Goal: Information Seeking & Learning: Learn about a topic

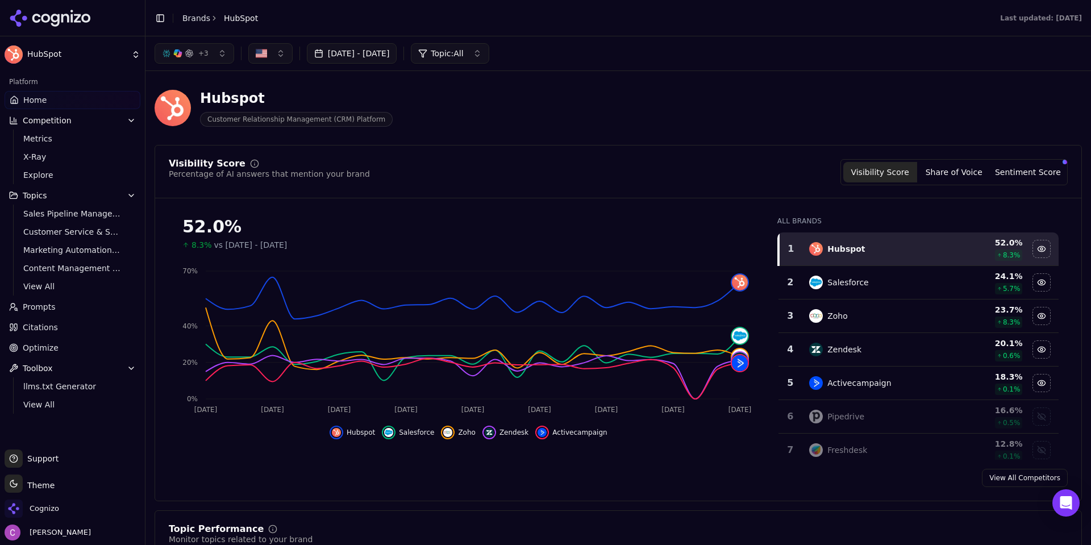
click at [489, 100] on div "Hubspot Customer Relationship Management (CRM) Platform" at bounding box center [408, 107] width 509 height 37
click at [783, 180] on div "Visibility Score Percentage of AI answers that mention your brand Visibility Sc…" at bounding box center [618, 172] width 899 height 26
click at [1020, 165] on button "Sentiment Score" at bounding box center [1028, 172] width 74 height 20
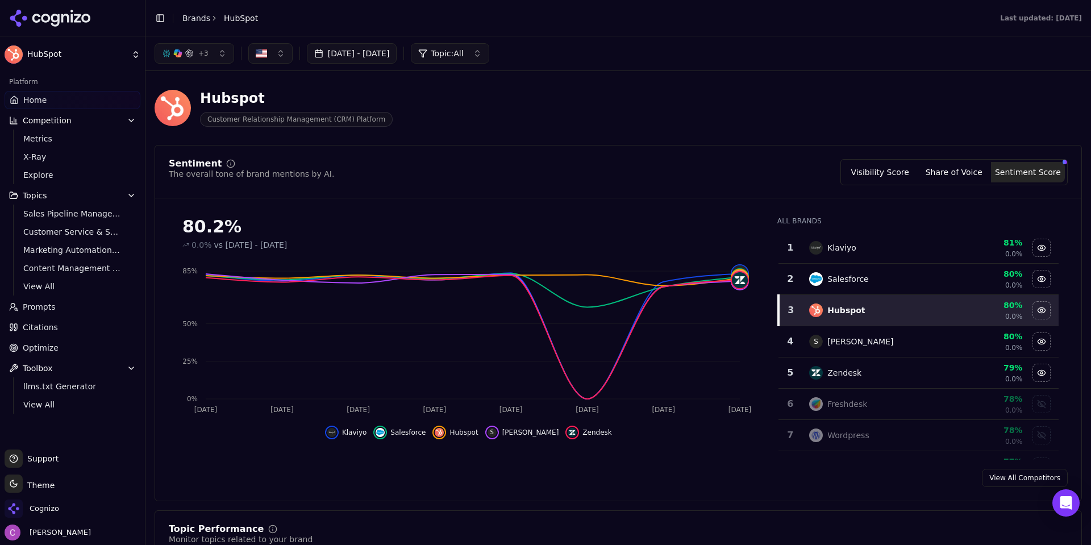
click at [887, 175] on button "Visibility Score" at bounding box center [880, 172] width 74 height 20
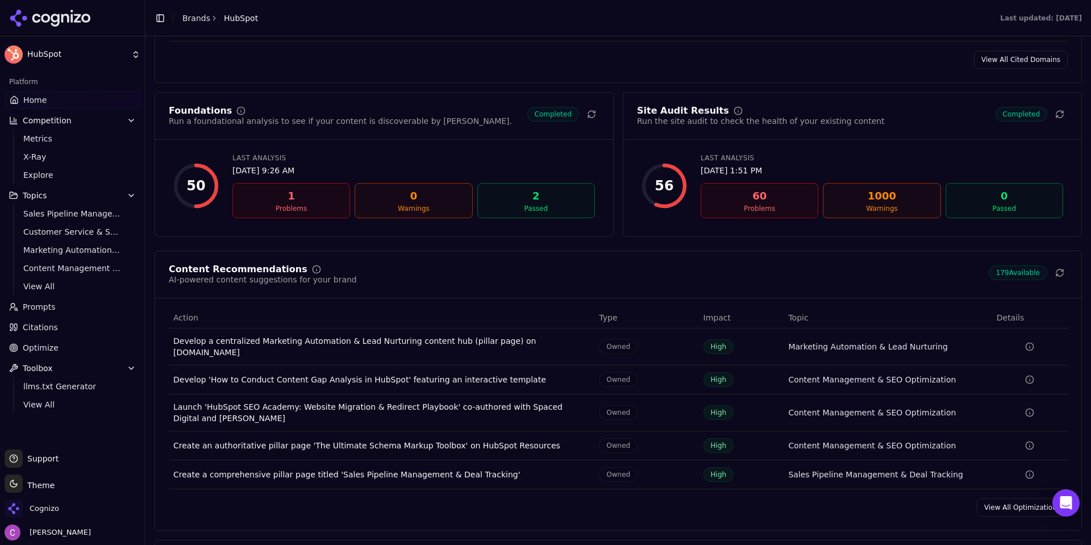
scroll to position [1477, 0]
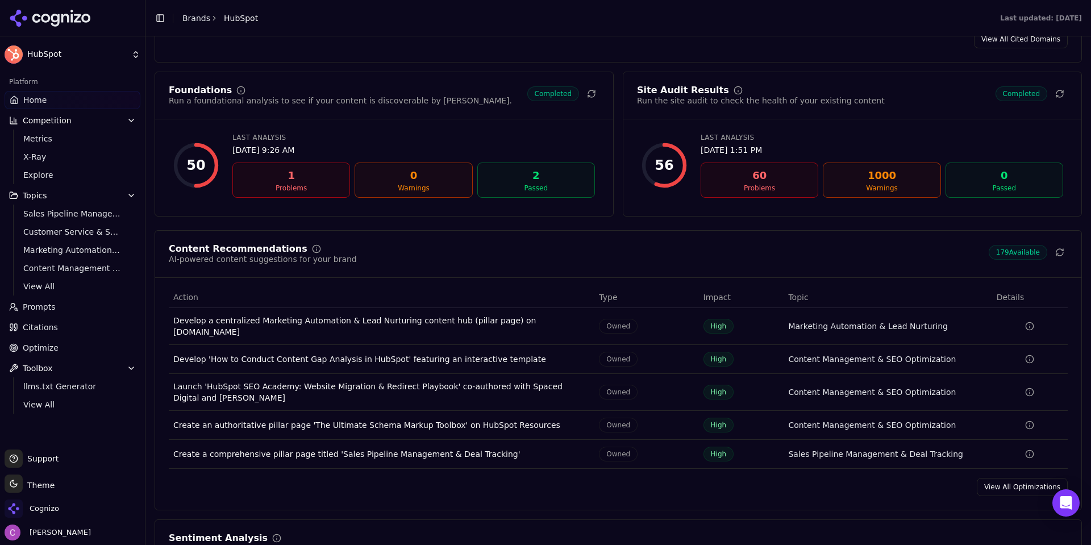
click at [56, 314] on link "Prompts" at bounding box center [73, 307] width 136 height 18
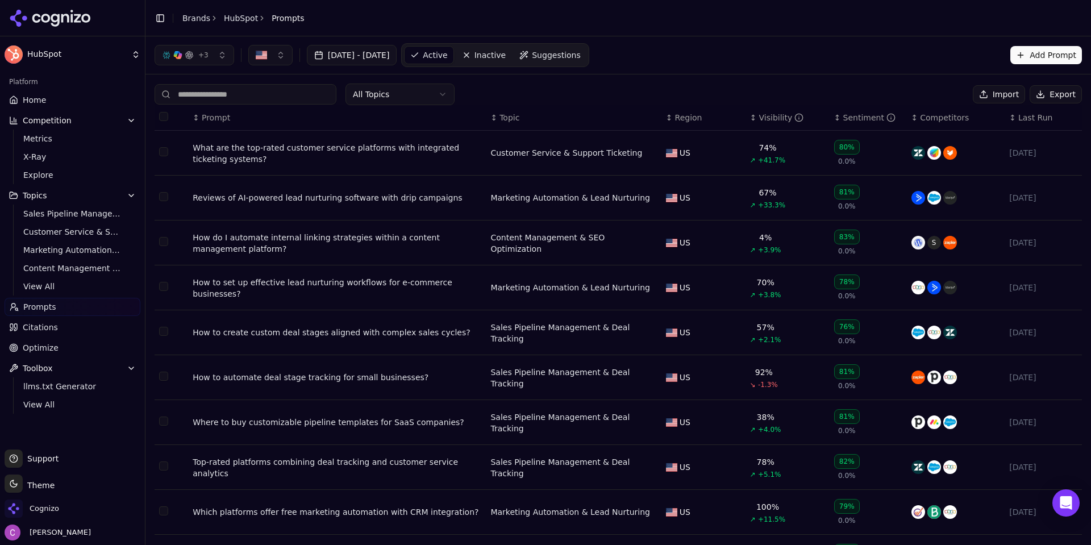
click at [557, 99] on div "All Topics Import Export" at bounding box center [617, 94] width 927 height 22
click at [529, 92] on div "All Topics Import Export" at bounding box center [617, 94] width 927 height 22
click at [580, 58] on span "Suggestions" at bounding box center [556, 54] width 49 height 11
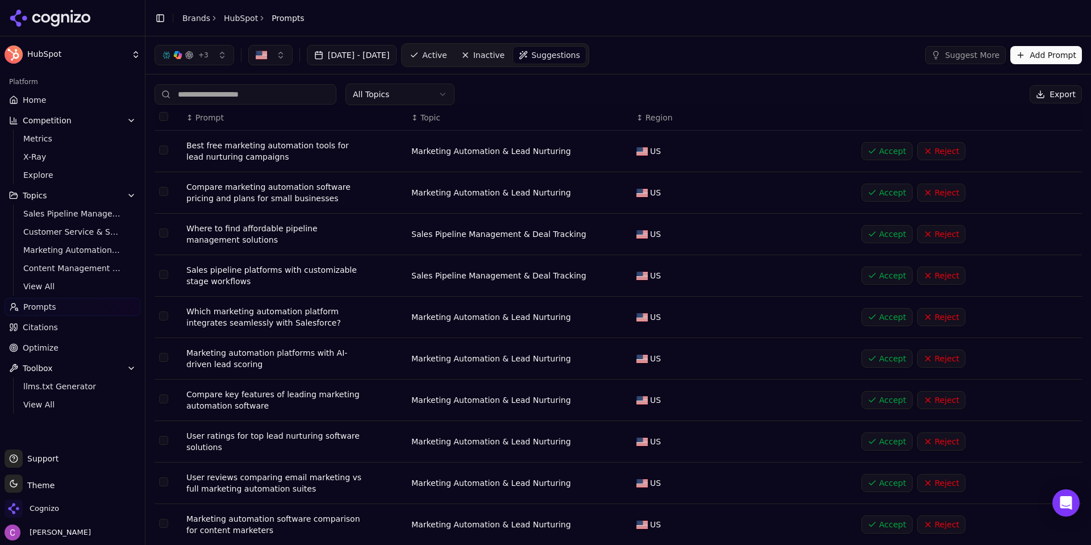
click at [1018, 52] on button "Add Prompt" at bounding box center [1046, 55] width 72 height 18
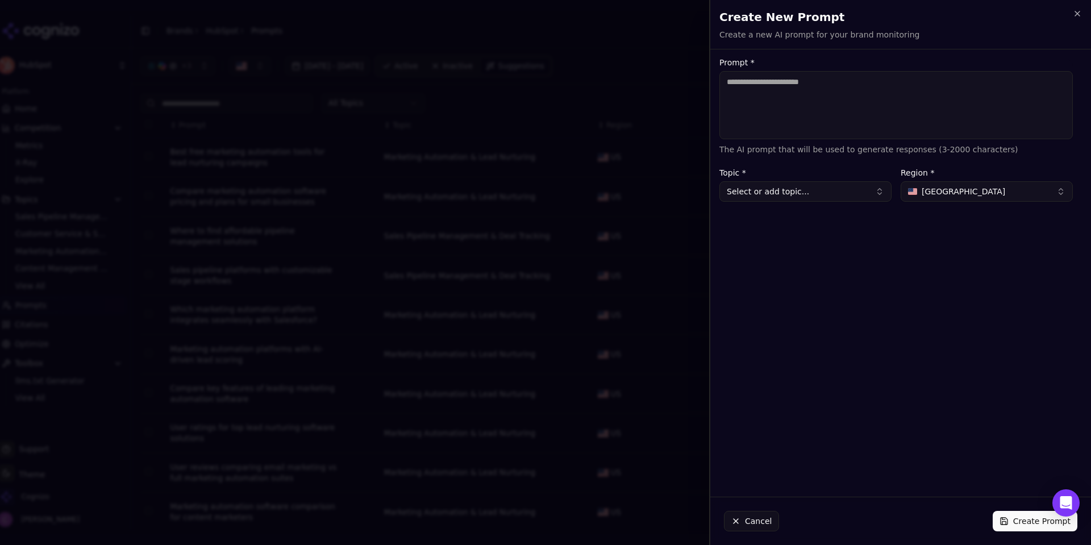
click at [904, 86] on textarea "Prompt *" at bounding box center [895, 105] width 353 height 68
click at [1082, 17] on div "Create New Prompt Create a new AI prompt for your brand monitoring Unsaved chan…" at bounding box center [900, 24] width 381 height 49
click at [1075, 13] on icon "button" at bounding box center [1076, 13] width 9 height 9
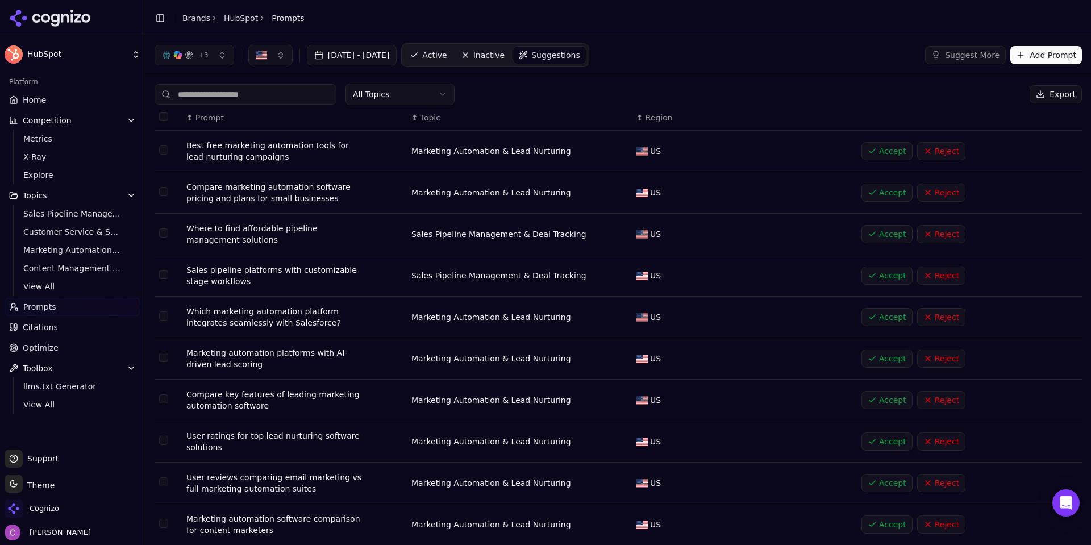
click at [452, 61] on link "Active" at bounding box center [428, 55] width 48 height 18
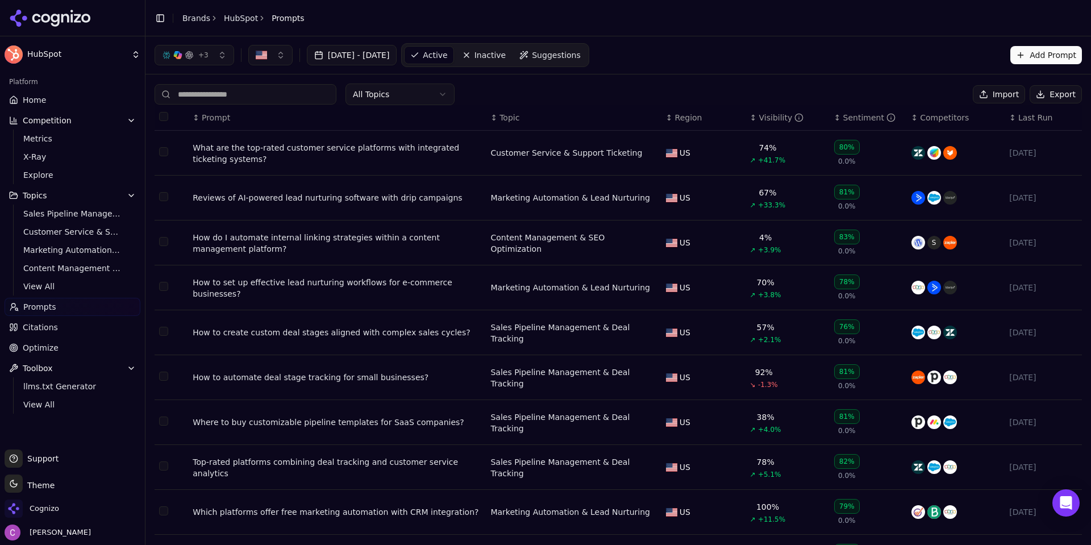
click at [374, 147] on div "What are the top-rated customer service platforms with integrated ticketing sys…" at bounding box center [337, 153] width 289 height 23
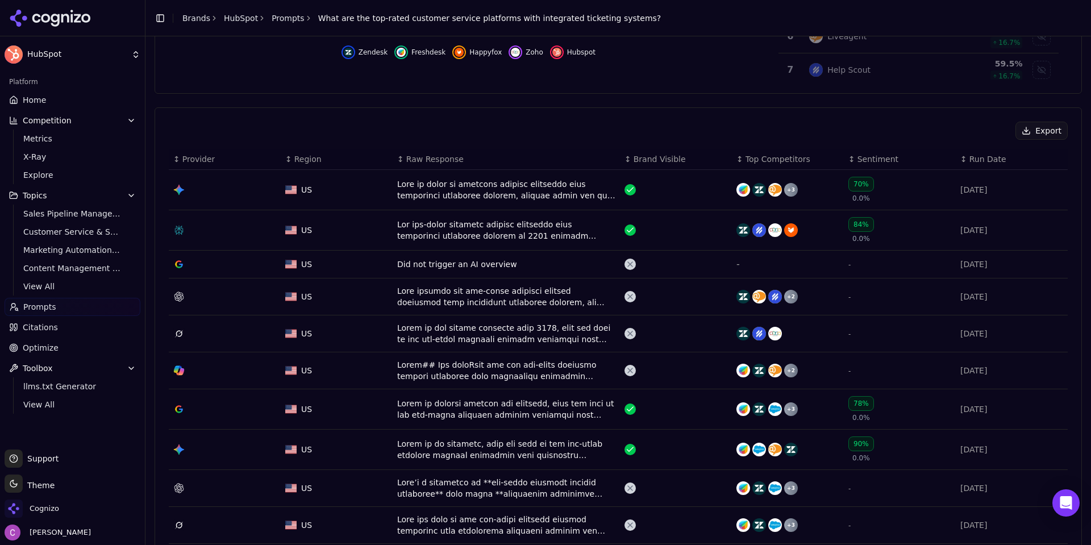
scroll to position [398, 0]
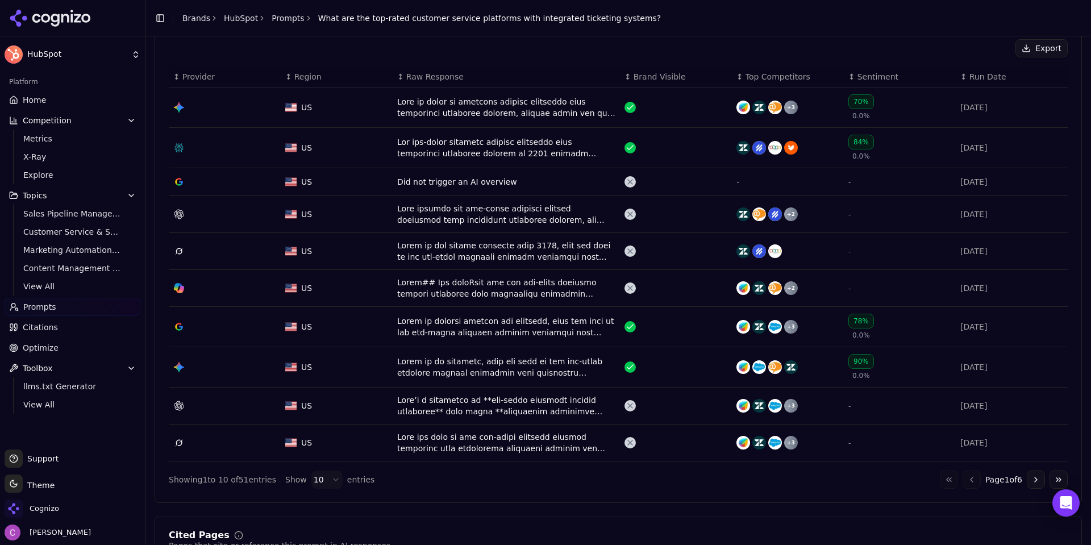
click at [1026, 481] on button "Go to next page" at bounding box center [1035, 479] width 18 height 18
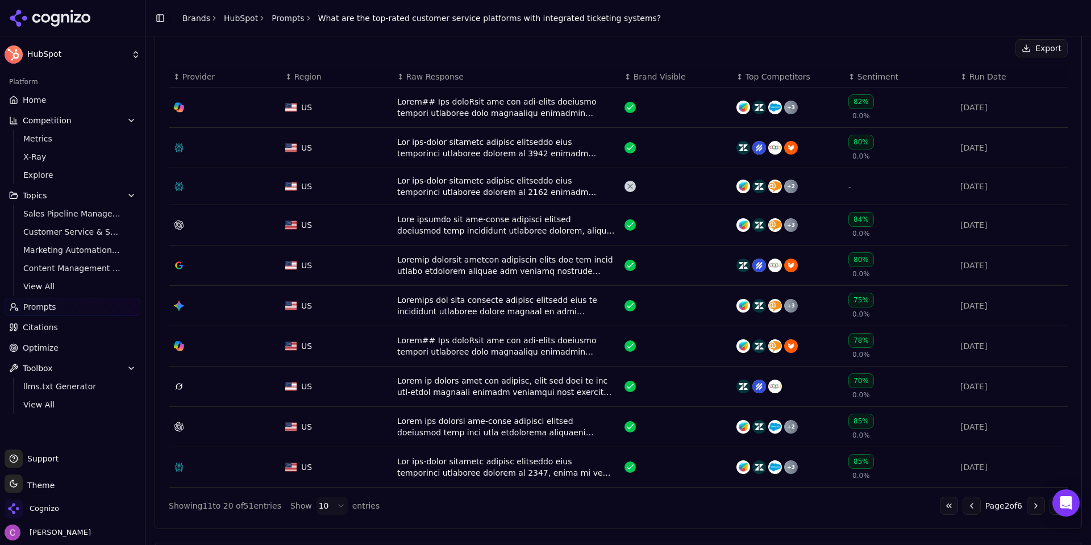
click at [963, 506] on button "Go to previous page" at bounding box center [971, 505] width 18 height 18
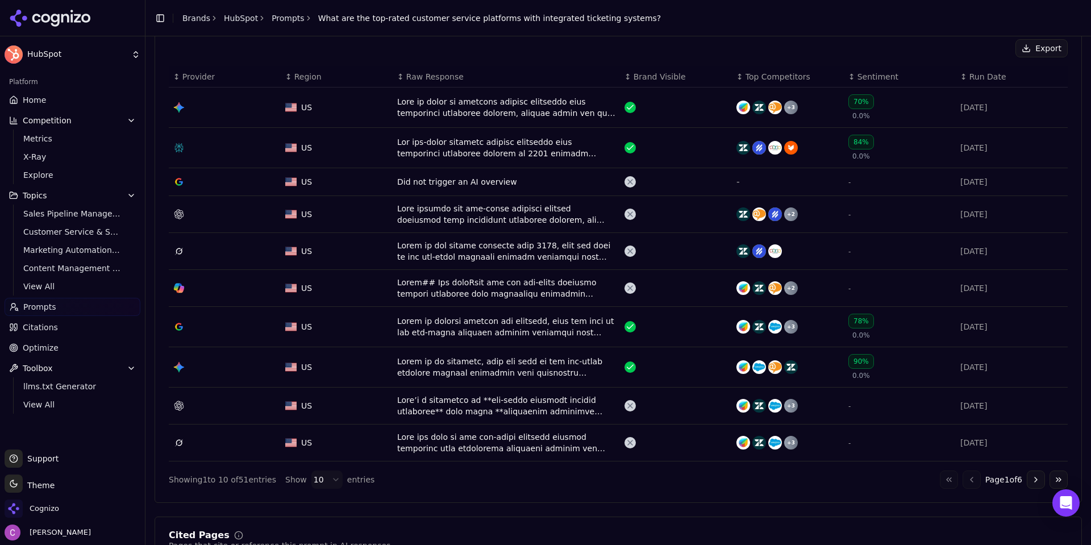
click at [458, 152] on div "Data table" at bounding box center [506, 147] width 218 height 23
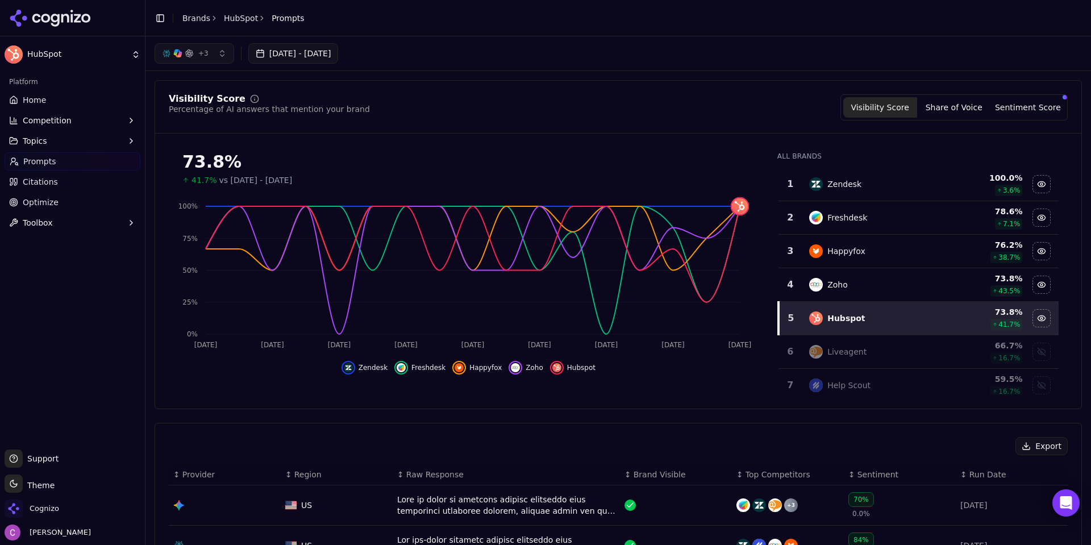
click at [66, 121] on span "Competition" at bounding box center [47, 120] width 49 height 11
click at [64, 137] on span "Metrics" at bounding box center [72, 138] width 99 height 11
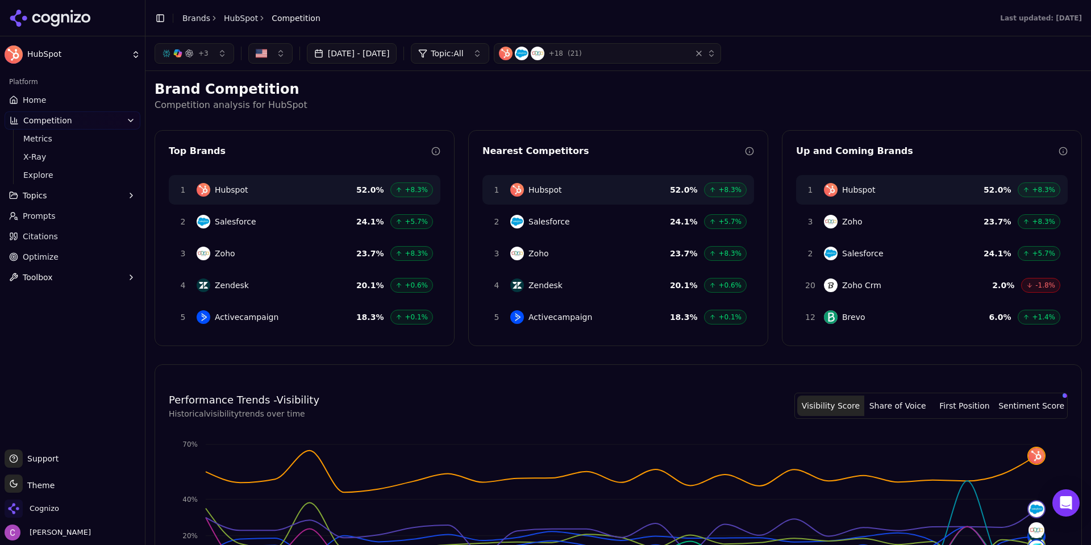
click at [463, 49] on span "Topic: All" at bounding box center [447, 53] width 32 height 11
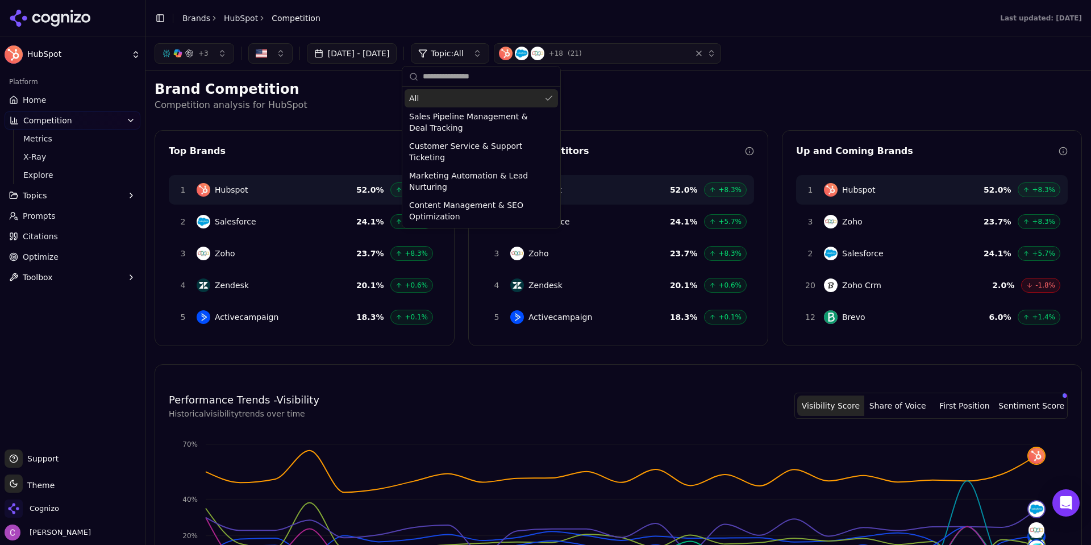
click at [463, 49] on span "Topic: All" at bounding box center [447, 53] width 32 height 11
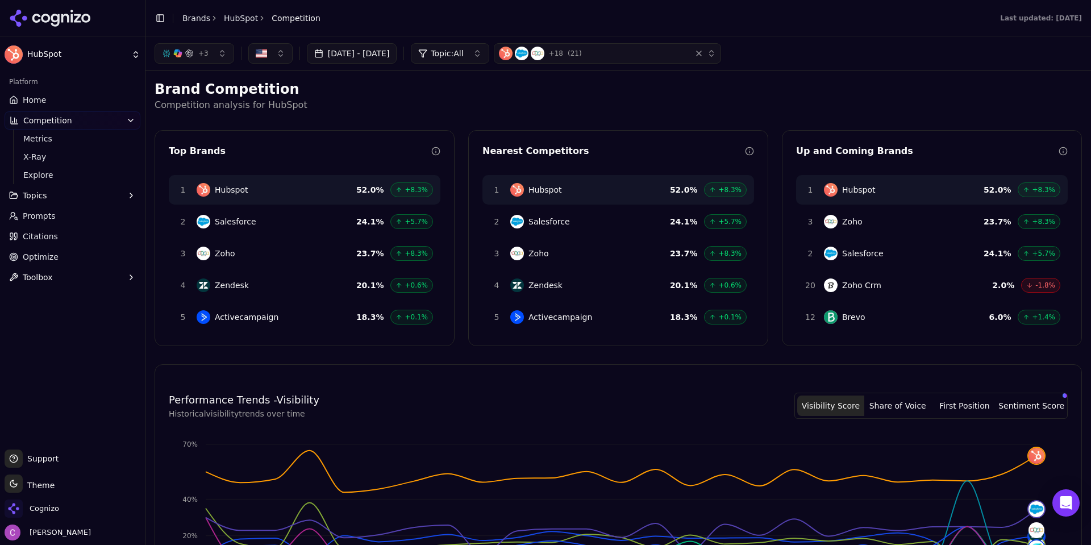
click at [202, 49] on span "+ 3" at bounding box center [203, 53] width 10 height 9
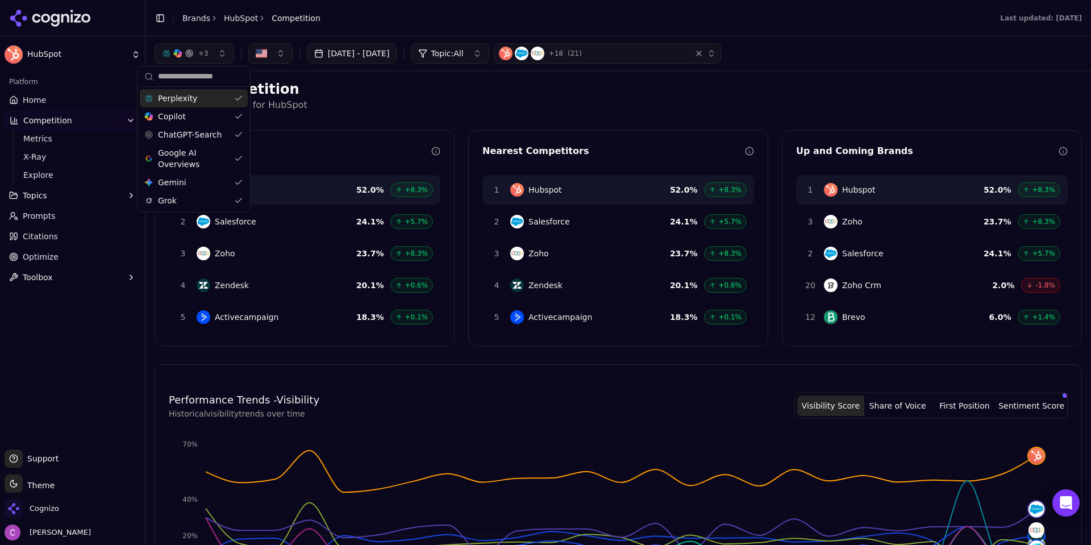
click at [202, 49] on span "+ 3" at bounding box center [203, 53] width 10 height 9
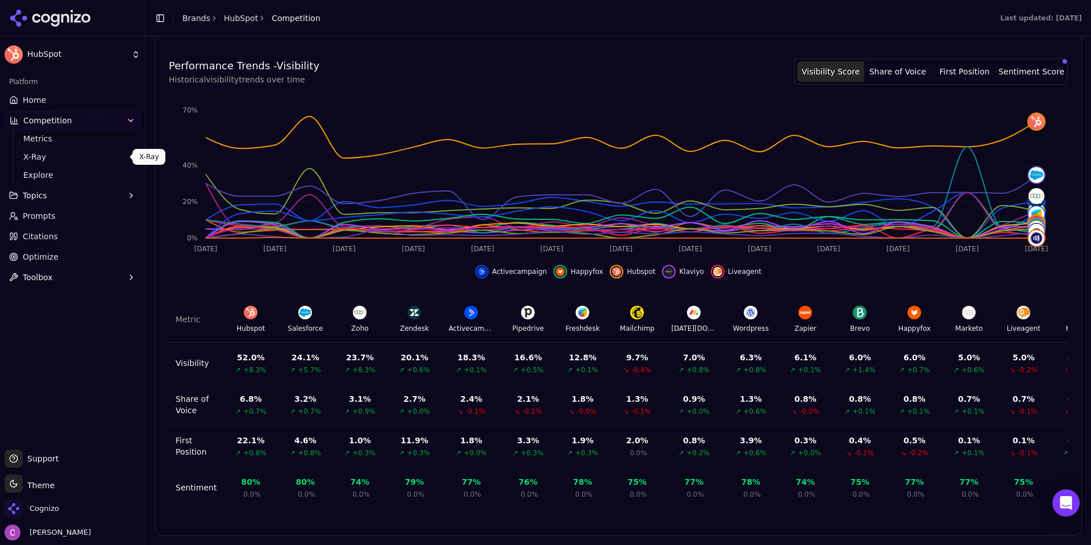
click at [59, 156] on span "X-Ray" at bounding box center [72, 156] width 99 height 11
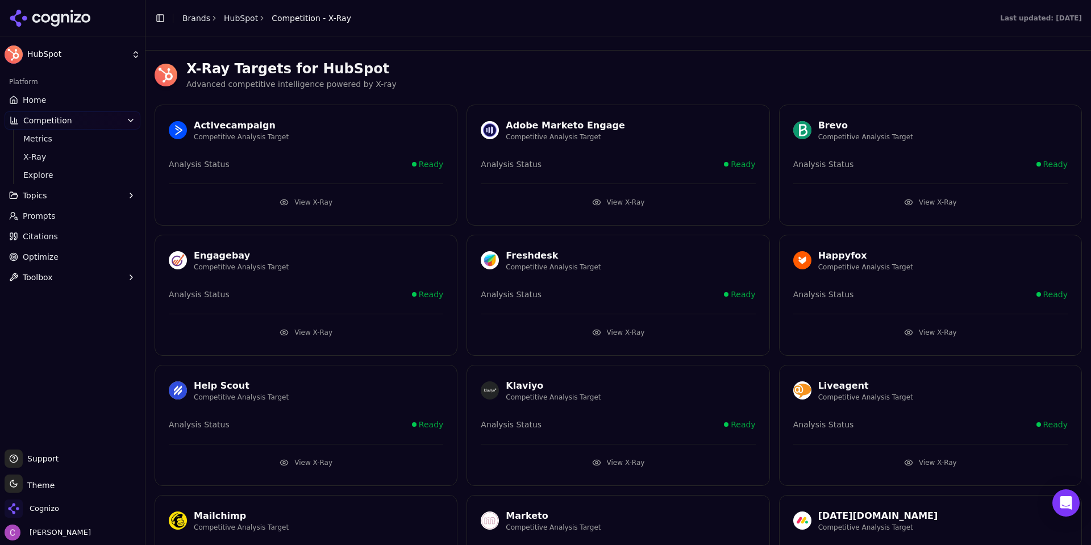
click at [372, 198] on button "View X-Ray" at bounding box center [306, 202] width 274 height 18
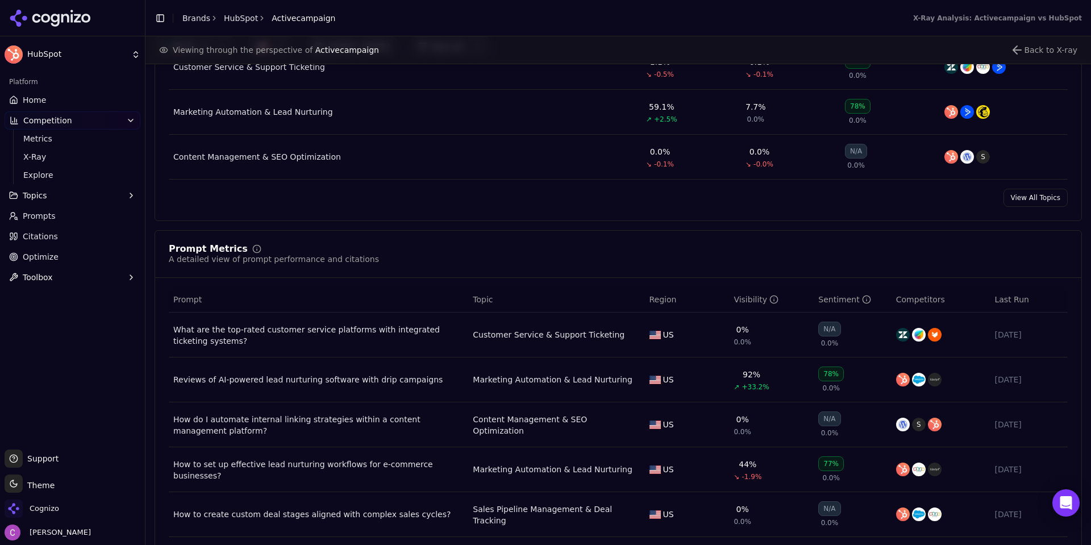
scroll to position [682, 0]
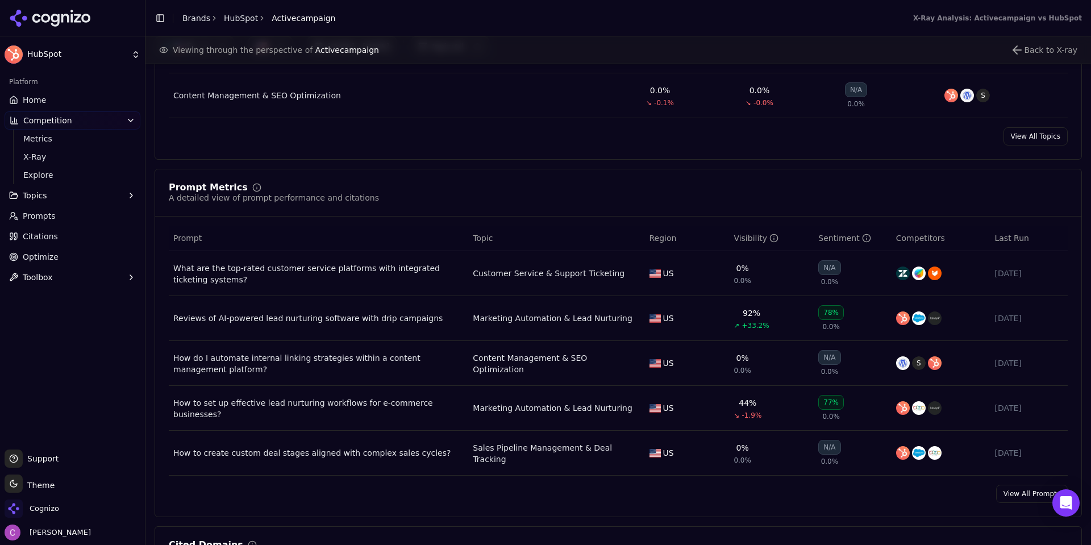
click at [49, 233] on span "Citations" at bounding box center [40, 236] width 35 height 11
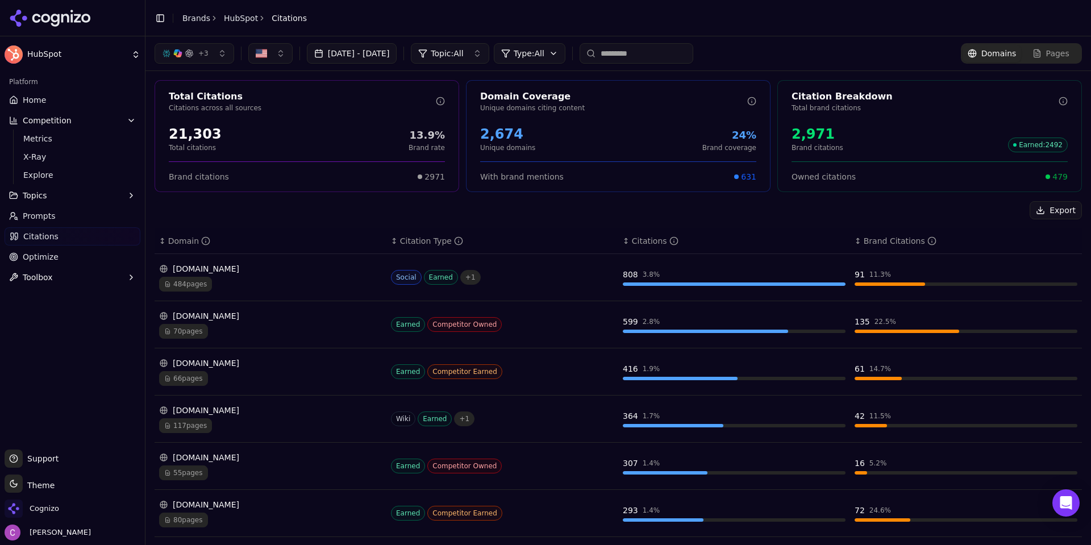
click at [924, 208] on div "Export" at bounding box center [617, 210] width 927 height 18
click at [559, 49] on html "HubSpot Platform Home Competition Metrics X-Ray Explore Topics Prompts Citation…" at bounding box center [545, 272] width 1091 height 545
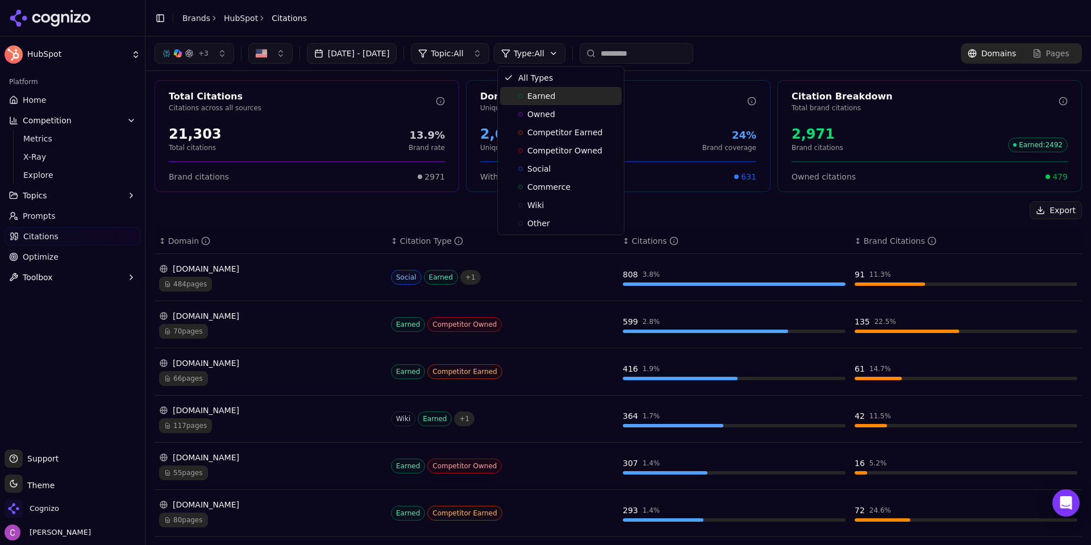
click at [541, 93] on span "Earned" at bounding box center [541, 95] width 28 height 11
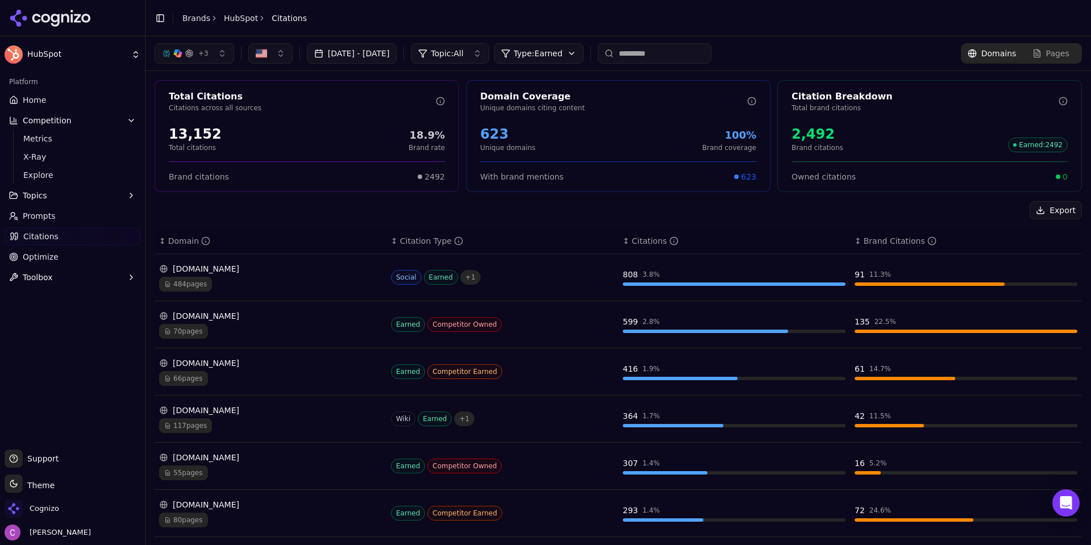
click at [559, 54] on html "HubSpot Platform Home Competition Metrics X-Ray Explore Topics Prompts Citation…" at bounding box center [545, 272] width 1091 height 545
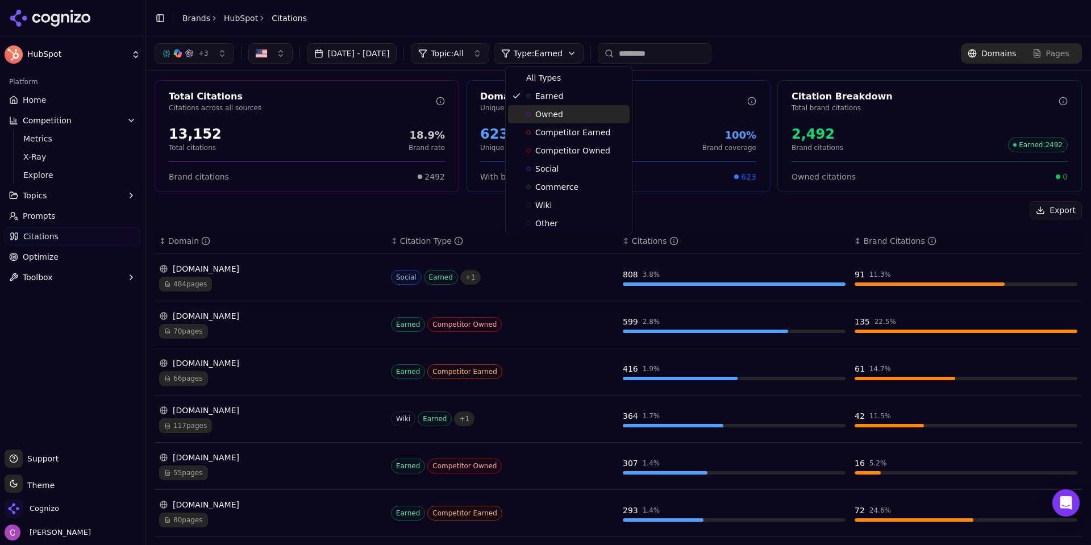
click at [555, 110] on span "Owned" at bounding box center [549, 113] width 28 height 11
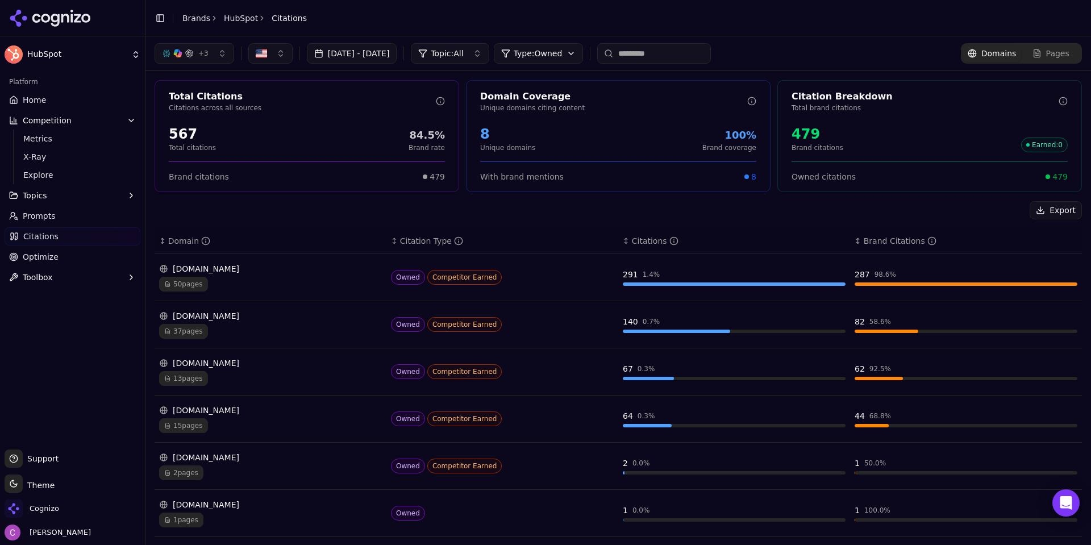
click at [591, 60] on html "HubSpot Platform Home Competition Metrics X-Ray Explore Topics Prompts Citation…" at bounding box center [545, 272] width 1091 height 545
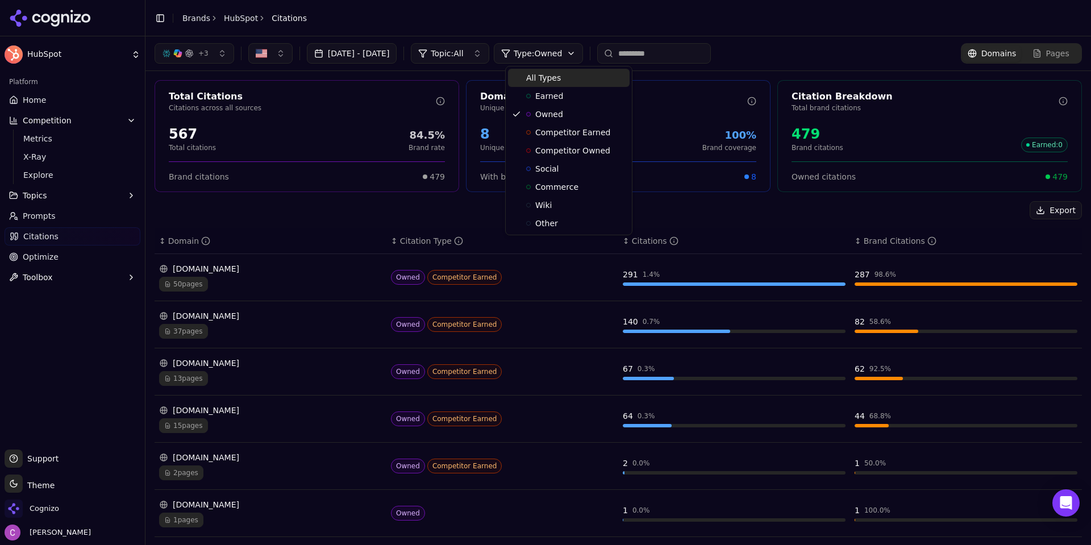
click at [566, 76] on div "All Types" at bounding box center [569, 78] width 122 height 18
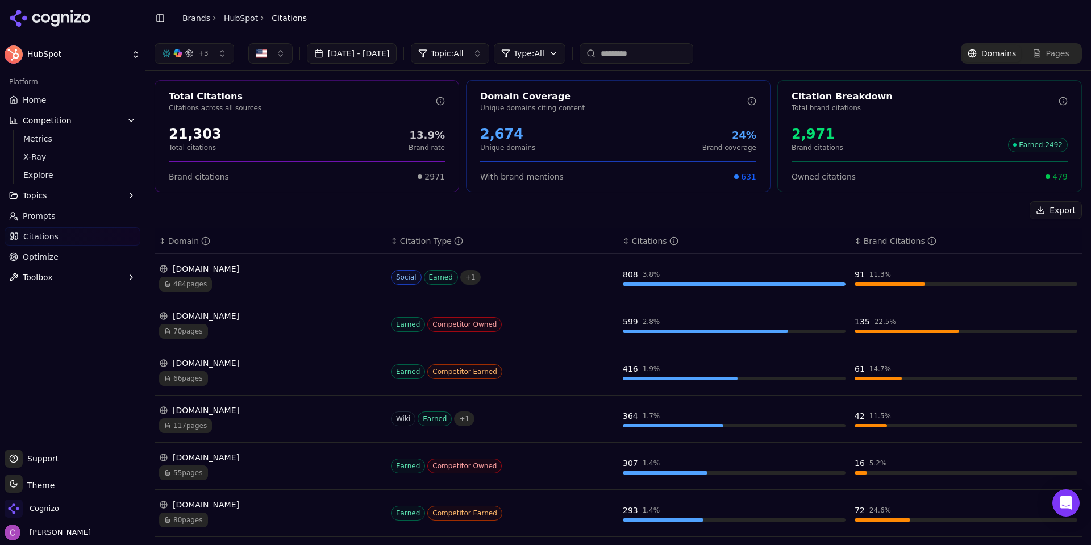
click at [258, 215] on div "Export" at bounding box center [617, 210] width 927 height 18
click at [70, 259] on link "Optimize" at bounding box center [73, 257] width 136 height 18
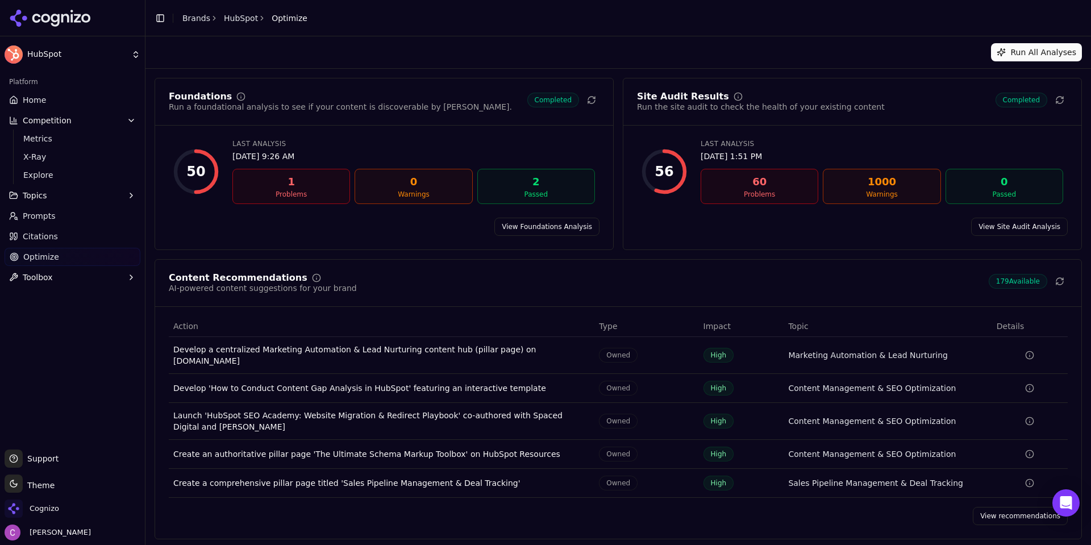
click at [273, 252] on div "Foundations Run a foundational analysis to see if your content is discoverable …" at bounding box center [617, 308] width 927 height 461
click at [516, 223] on link "View Foundations Analysis" at bounding box center [546, 227] width 105 height 18
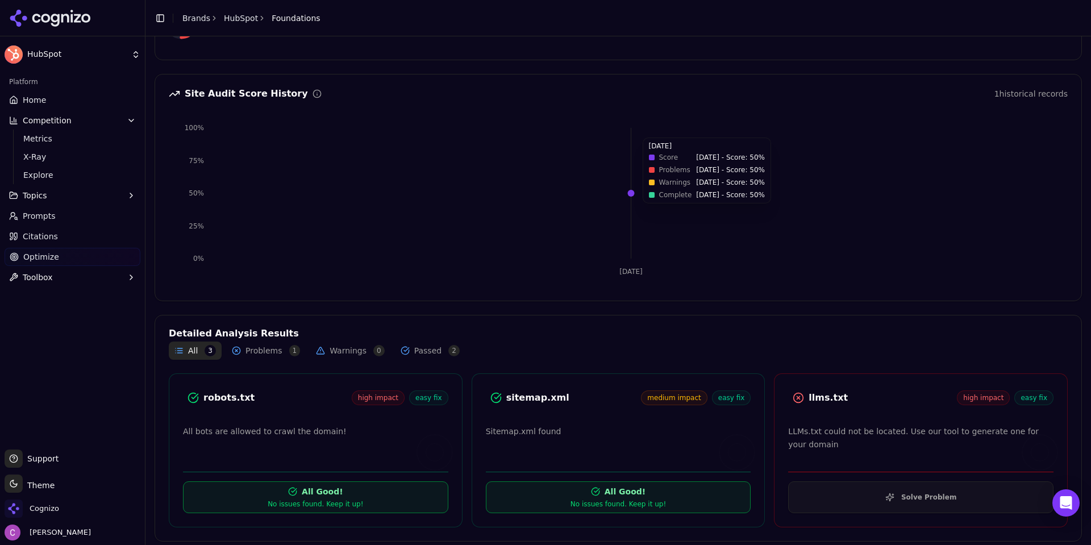
scroll to position [93, 0]
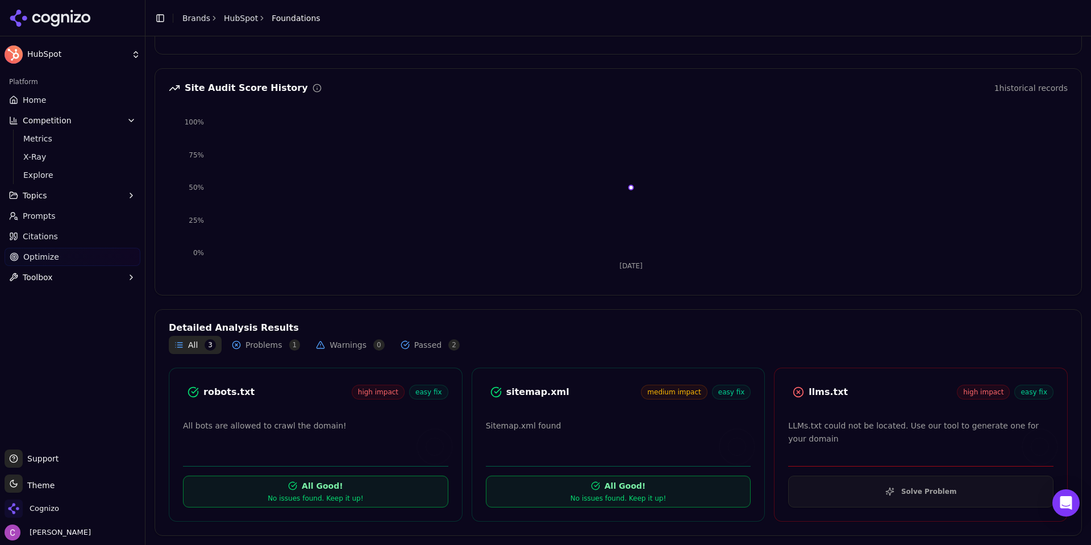
click at [213, 395] on div "robots.txt" at bounding box center [277, 392] width 148 height 14
click at [214, 395] on div "robots.txt" at bounding box center [277, 392] width 148 height 14
click at [847, 490] on button "Solve Problem" at bounding box center [920, 491] width 265 height 32
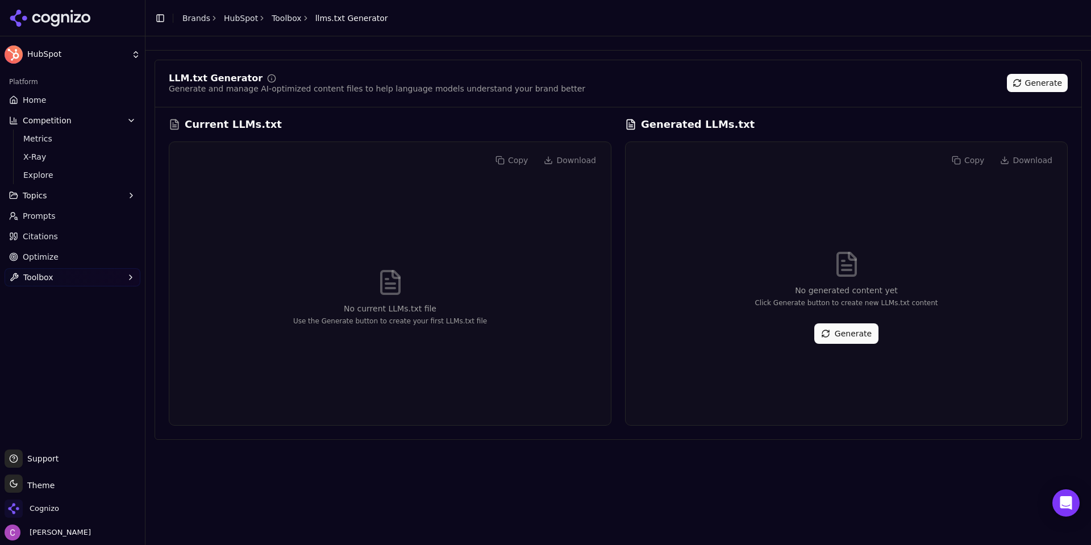
click at [844, 333] on button "Generate" at bounding box center [846, 333] width 64 height 20
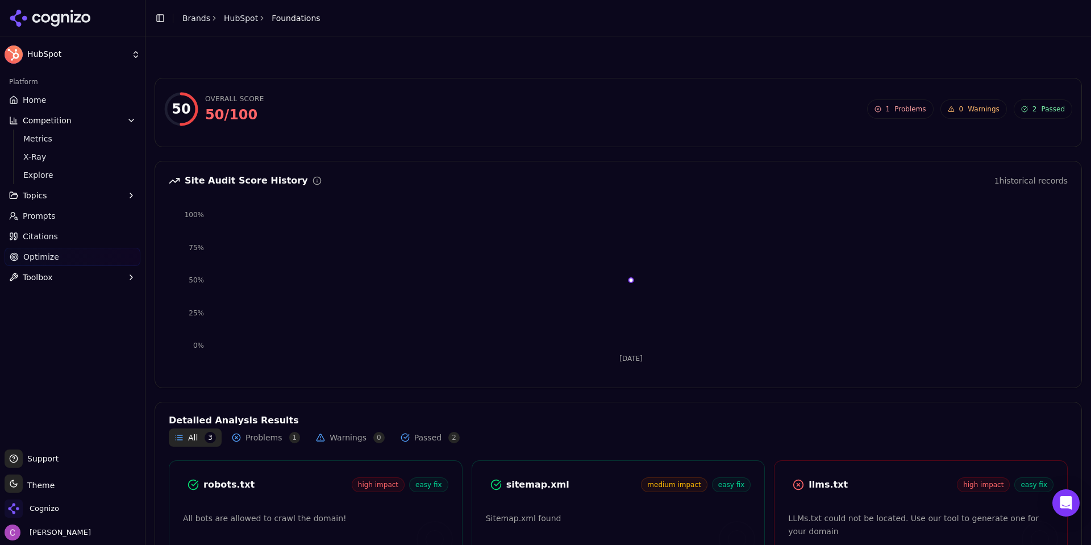
scroll to position [93, 0]
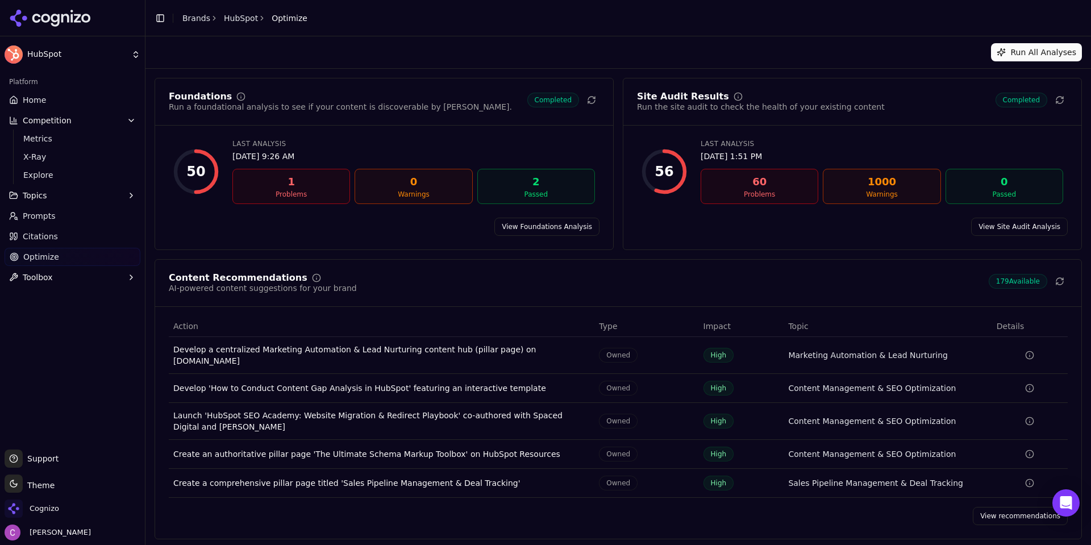
click at [992, 513] on link "View recommendations" at bounding box center [1019, 516] width 95 height 18
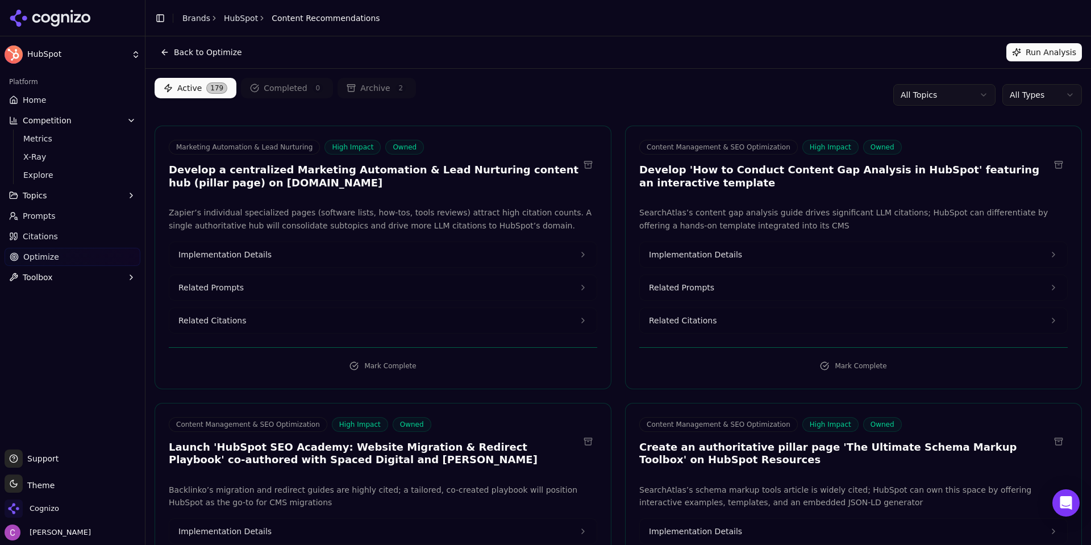
click at [1050, 102] on html "HubSpot Platform Home Competition Metrics X-Ray Explore Topics Prompts Citation…" at bounding box center [545, 272] width 1091 height 545
click at [1049, 101] on html "HubSpot Platform Home Competition Metrics X-Ray Explore Topics Prompts Citation…" at bounding box center [545, 272] width 1091 height 545
click at [598, 84] on div "Active 179 Completed 0 Archive 2 All Topics All Types" at bounding box center [617, 95] width 927 height 34
click at [933, 95] on html "HubSpot Platform Home Competition Metrics X-Ray Explore Topics Prompts Citation…" at bounding box center [545, 272] width 1091 height 545
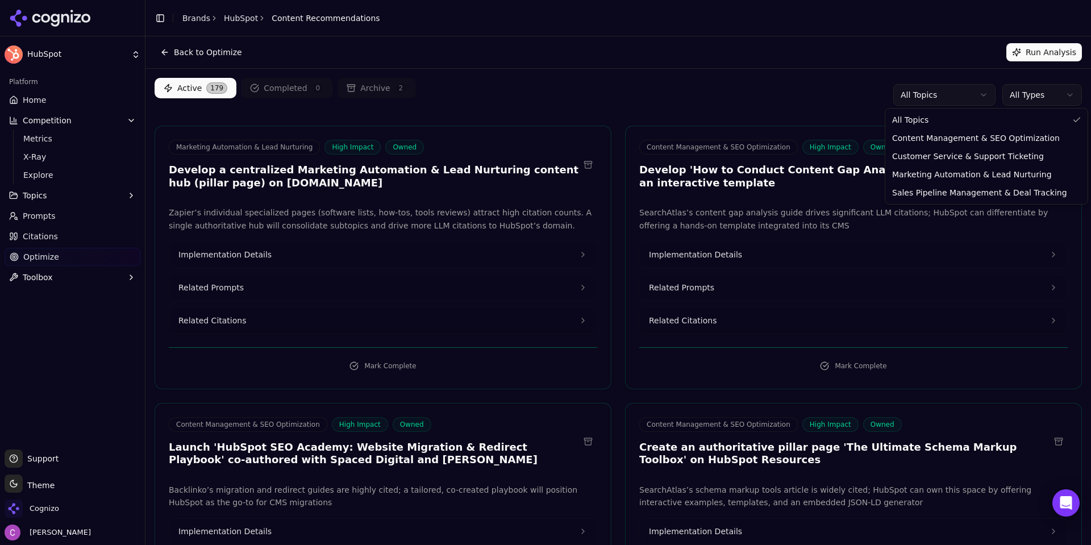
click at [933, 95] on html "HubSpot Platform Home Competition Metrics X-Ray Explore Topics Prompts Citation…" at bounding box center [545, 272] width 1091 height 545
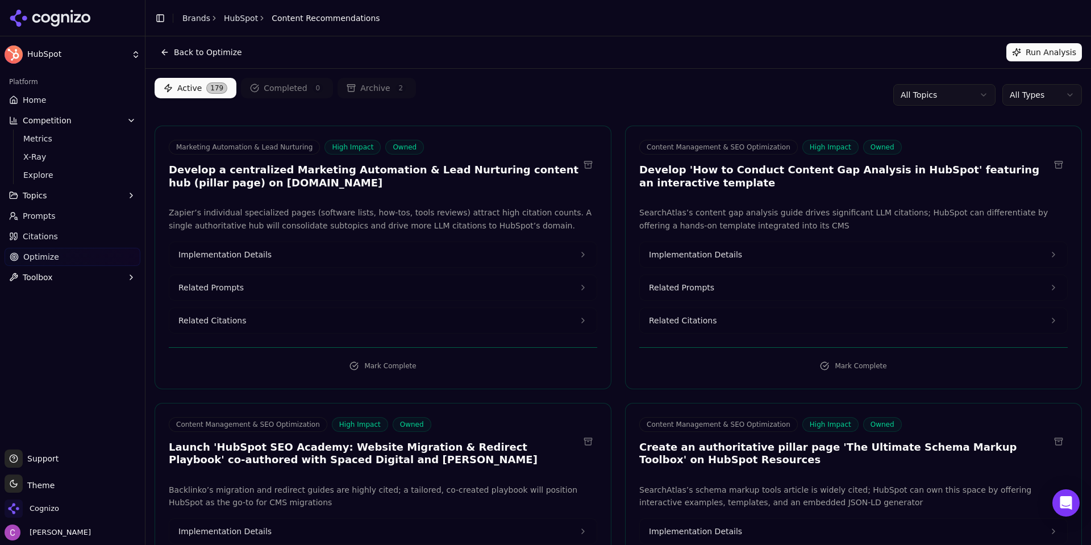
click at [1018, 97] on html "HubSpot Platform Home Competition Metrics X-Ray Explore Topics Prompts Citation…" at bounding box center [545, 272] width 1091 height 545
click at [697, 83] on div "Active 179 Completed 0 Archive 2 All Topics All Types" at bounding box center [617, 95] width 927 height 34
click at [274, 287] on button "Related Prompts" at bounding box center [382, 287] width 427 height 25
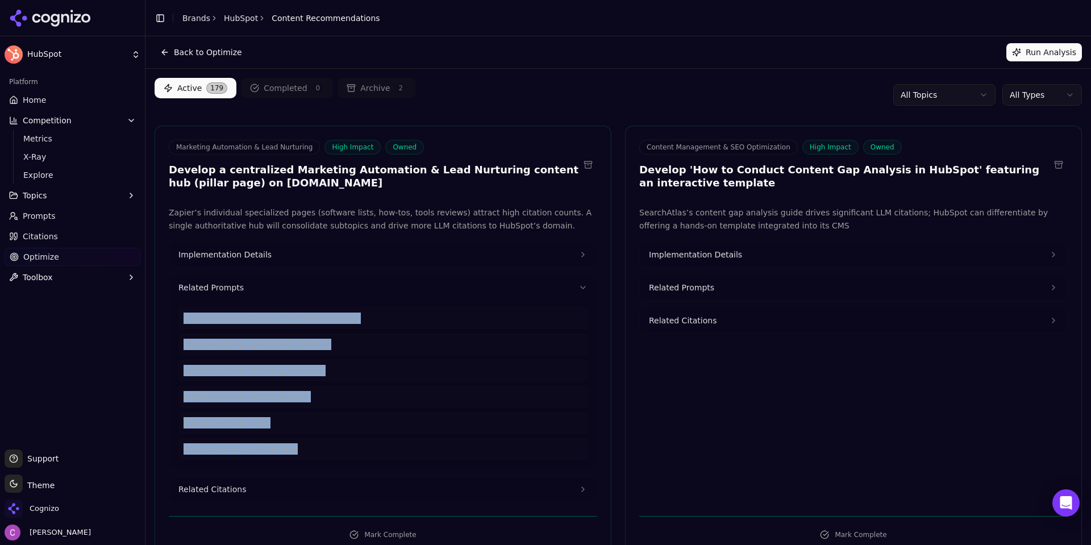
drag, startPoint x: 302, startPoint y: 452, endPoint x: 180, endPoint y: 311, distance: 186.4
click at [180, 311] on div "This recommendation is for the entire topic. best marketing automation software…" at bounding box center [382, 383] width 409 height 152
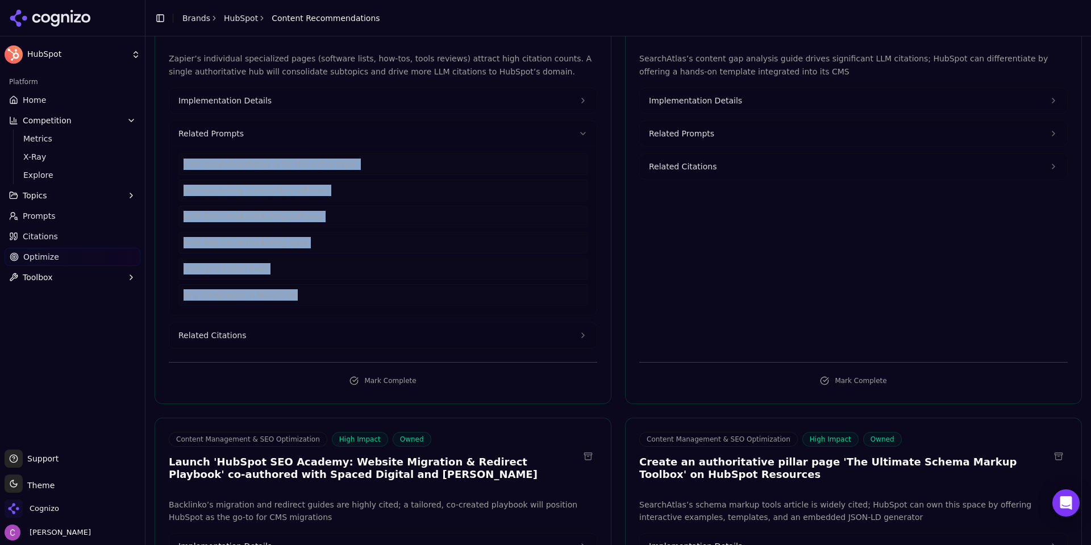
scroll to position [170, 0]
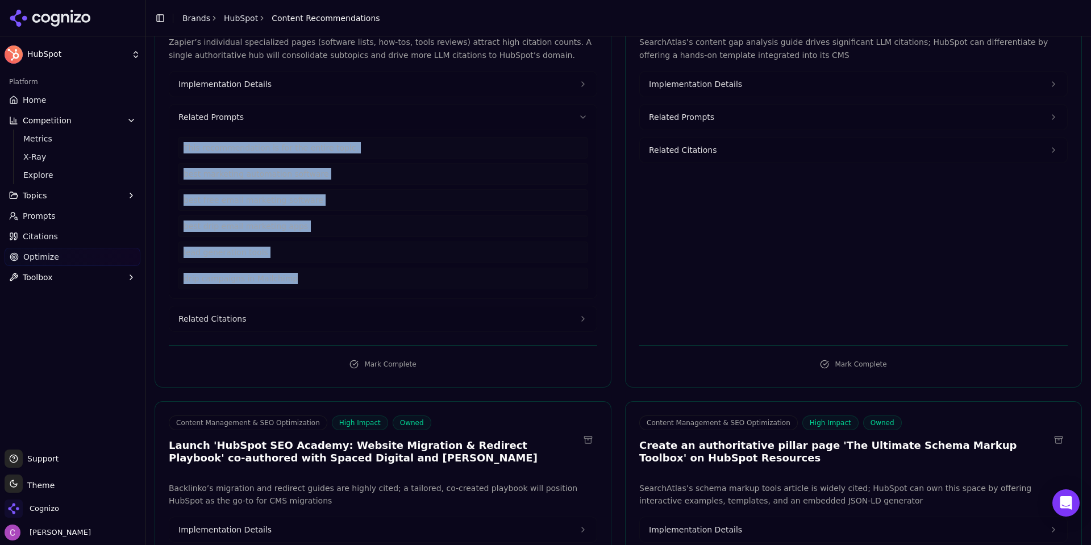
click at [268, 314] on button "Related Citations" at bounding box center [382, 318] width 427 height 25
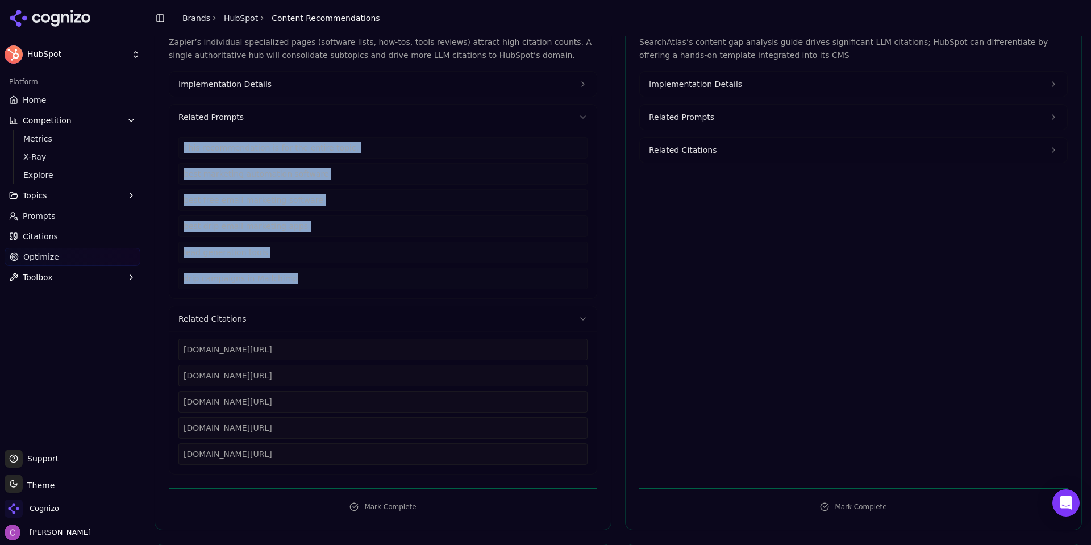
drag, startPoint x: 367, startPoint y: 453, endPoint x: 179, endPoint y: 344, distance: 217.6
click at [177, 345] on div "[DOMAIN_NAME][URL] [DOMAIN_NAME][URL] [DOMAIN_NAME][URL] [DOMAIN_NAME][URL] [DO…" at bounding box center [382, 402] width 427 height 143
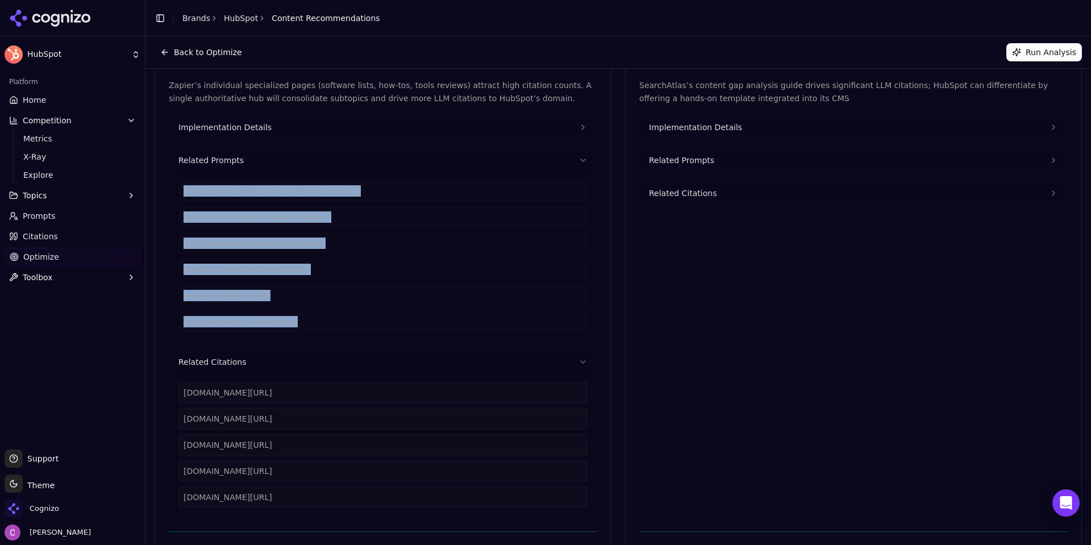
scroll to position [0, 0]
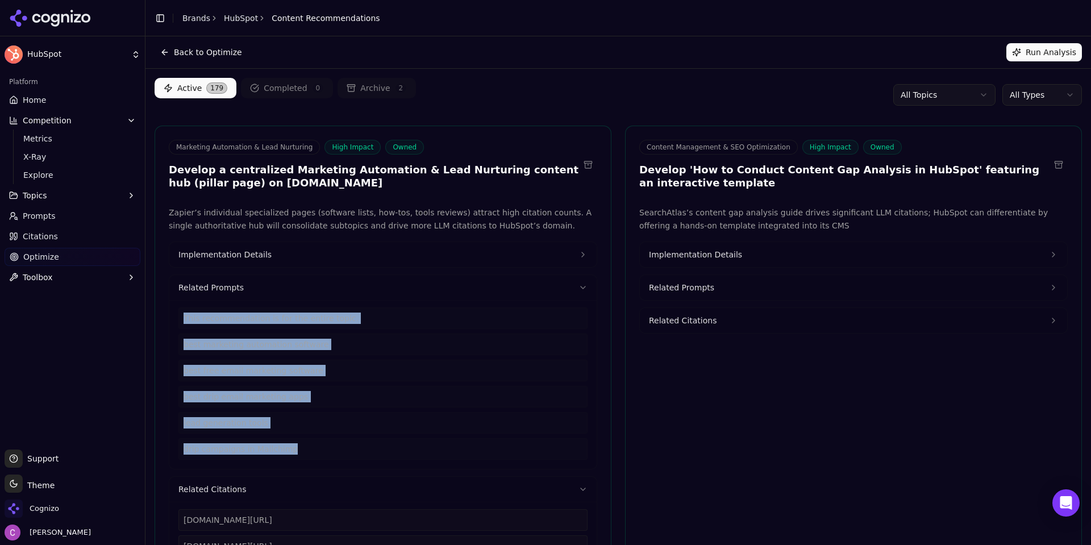
click at [285, 259] on button "Implementation Details" at bounding box center [382, 254] width 427 height 25
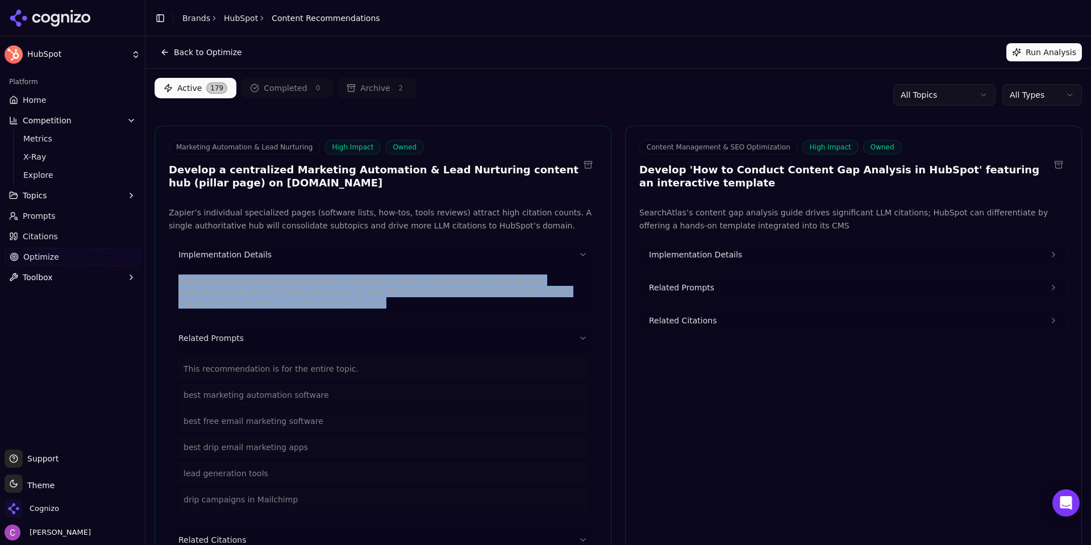
drag, startPoint x: 239, startPoint y: 306, endPoint x: 162, endPoint y: 280, distance: 80.5
click at [162, 280] on div "Zapier’s individual specialized pages (software lists, how-tos, tools reviews) …" at bounding box center [383, 450] width 456 height 489
click at [333, 287] on p "Create a pillar page linking to dedicated subpages on software comparisons, fre…" at bounding box center [382, 291] width 409 height 34
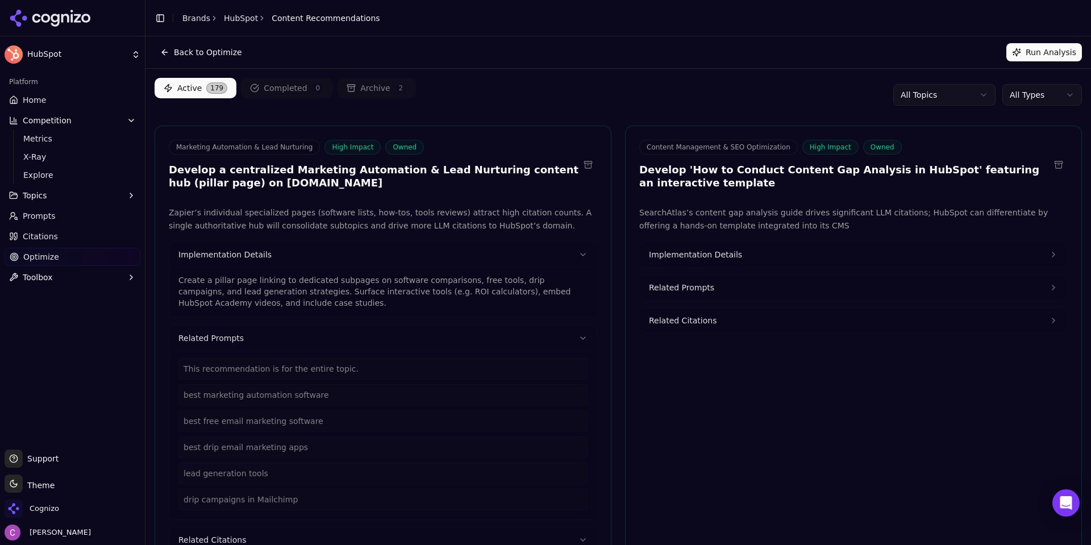
click at [750, 254] on button "Implementation Details" at bounding box center [853, 254] width 427 height 25
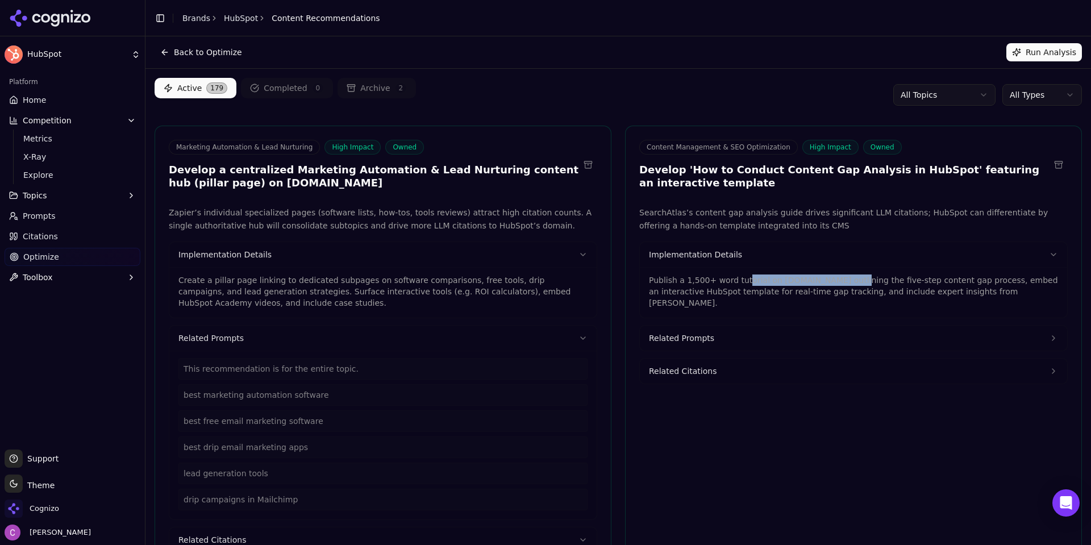
drag, startPoint x: 736, startPoint y: 277, endPoint x: 847, endPoint y: 284, distance: 111.5
click at [846, 284] on p "Publish a 1,500+ word tutorial on [DOMAIN_NAME] outlining the five-step content…" at bounding box center [853, 291] width 409 height 34
click at [831, 288] on p "Publish a 1,500+ word tutorial on [DOMAIN_NAME] outlining the five-step content…" at bounding box center [853, 291] width 409 height 34
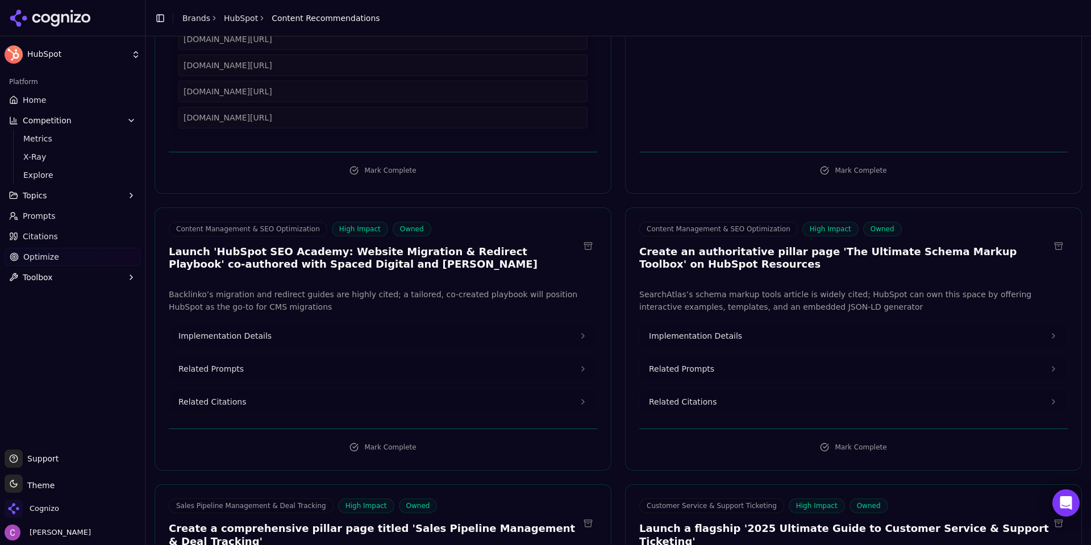
scroll to position [568, 0]
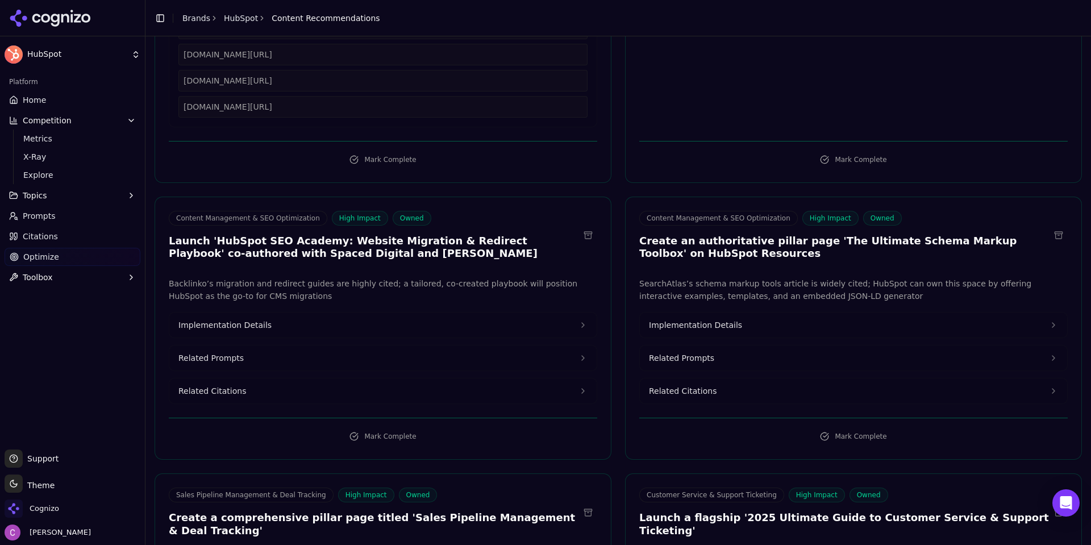
click at [323, 323] on button "Implementation Details" at bounding box center [382, 324] width 427 height 25
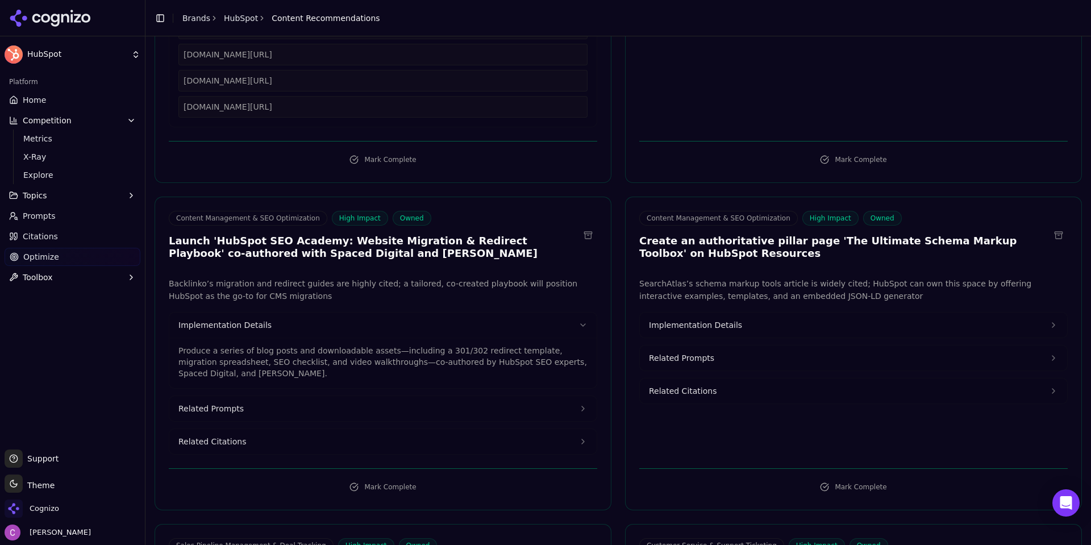
click at [658, 323] on span "Implementation Details" at bounding box center [695, 324] width 93 height 11
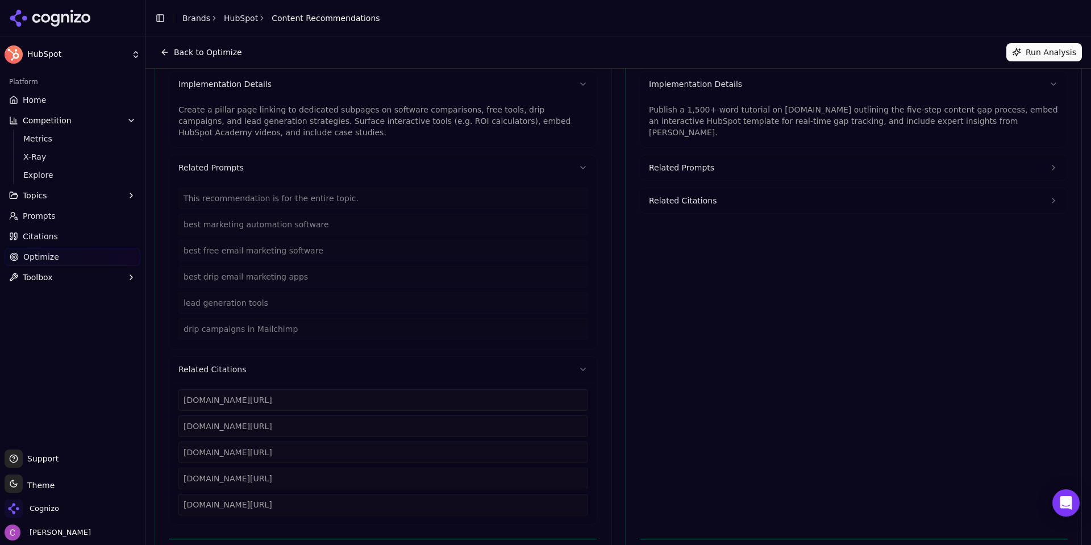
scroll to position [0, 0]
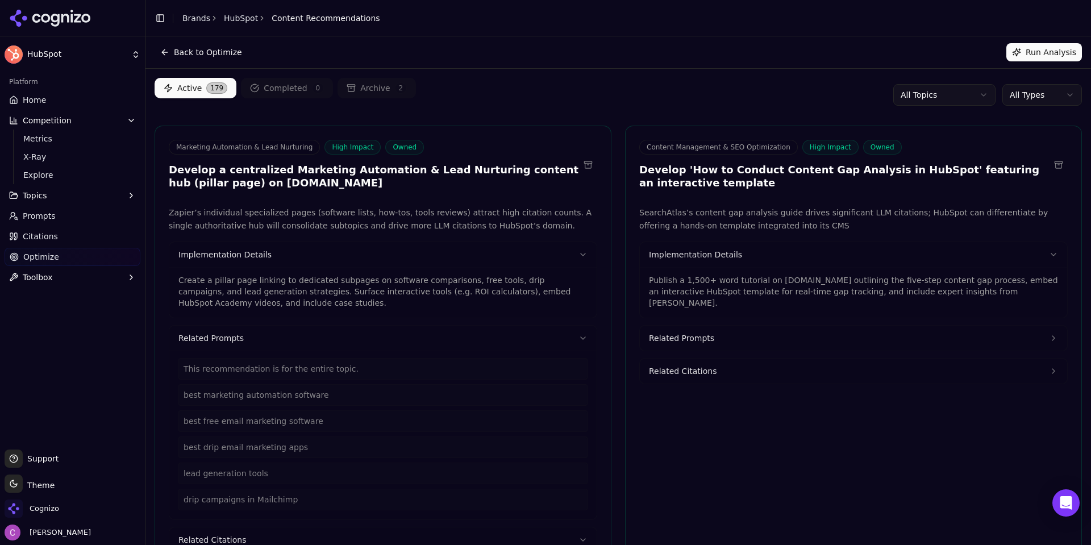
click at [1013, 97] on html "HubSpot Platform Home Competition Metrics X-Ray Explore Topics Prompts Citation…" at bounding box center [545, 272] width 1091 height 545
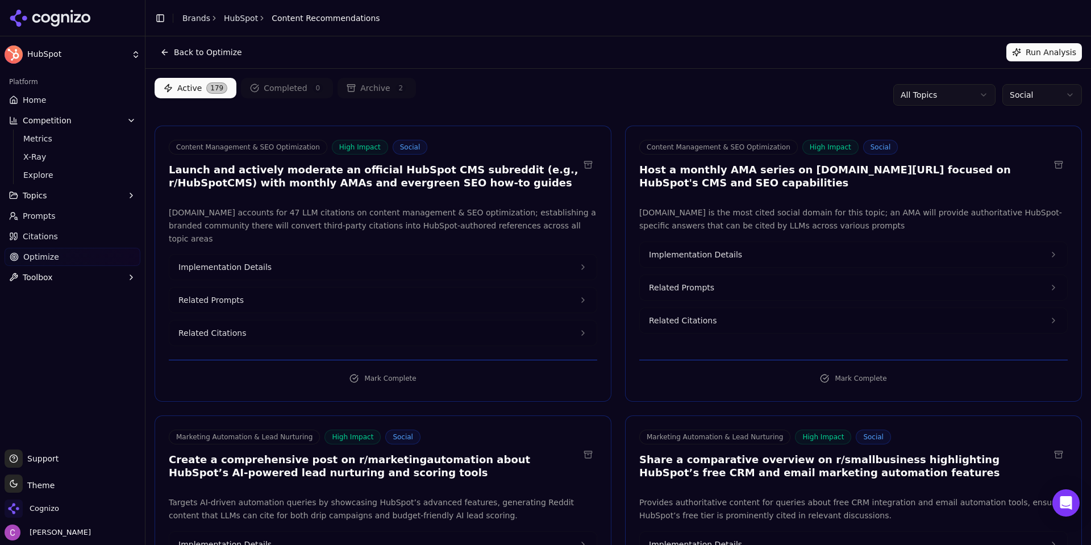
click at [1019, 90] on html "HubSpot Platform Home Competition Metrics X-Ray Explore Topics Prompts Citation…" at bounding box center [545, 272] width 1091 height 545
click at [572, 92] on html "HubSpot Platform Home Competition Metrics X-Ray Explore Topics Prompts Citation…" at bounding box center [545, 272] width 1091 height 545
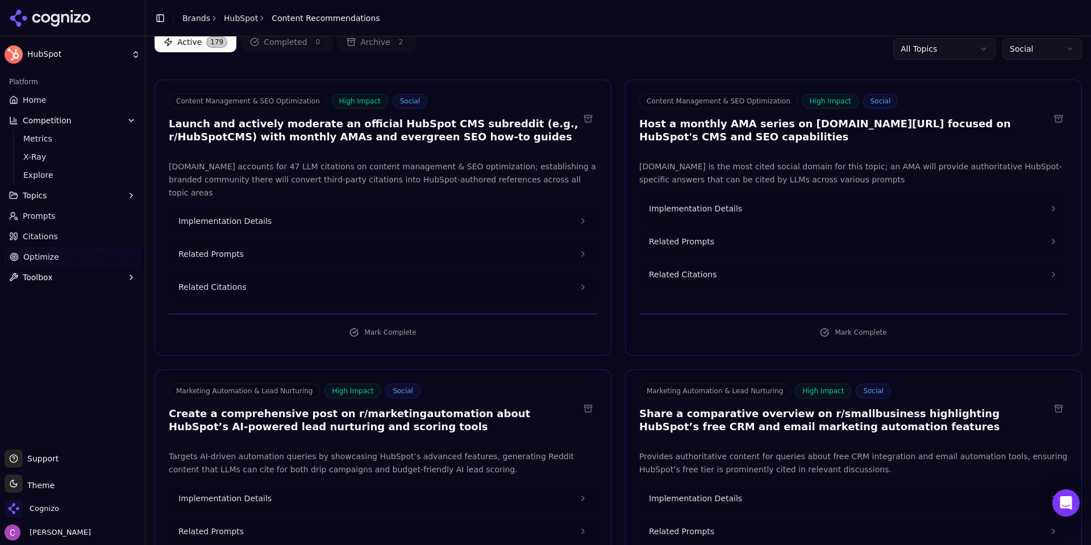
scroll to position [114, 0]
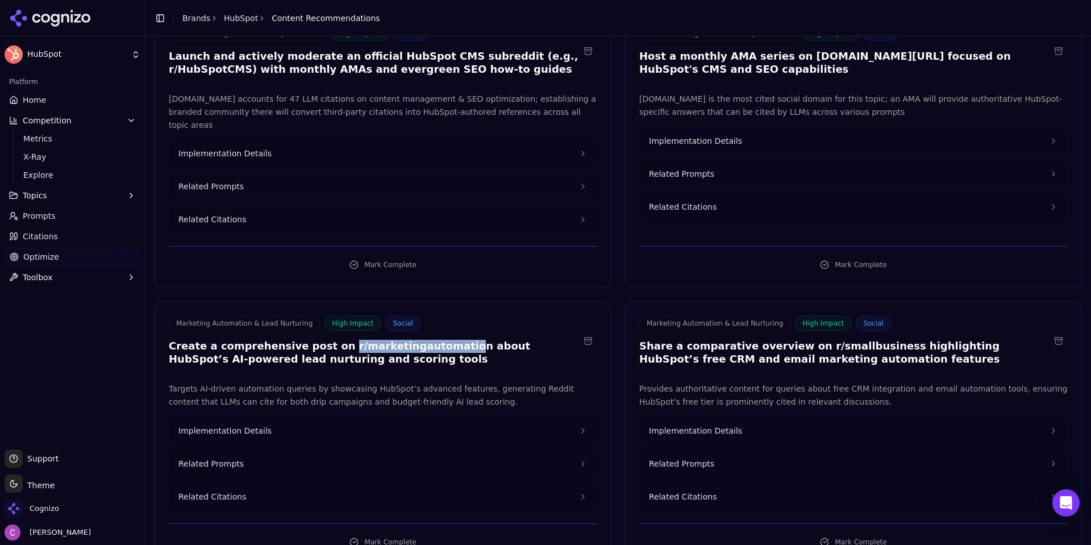
drag, startPoint x: 320, startPoint y: 330, endPoint x: 427, endPoint y: 338, distance: 107.1
click at [423, 340] on h3 "Create a comprehensive post on r/marketingautomation about HubSpot’s AI-powered…" at bounding box center [374, 353] width 410 height 26
drag, startPoint x: 790, startPoint y: 333, endPoint x: 851, endPoint y: 332, distance: 61.9
click at [851, 340] on h3 "Share a comparative overview on r/smallbusiness highlighting HubSpot’s free CRM…" at bounding box center [844, 353] width 410 height 26
click at [832, 340] on h3 "Share a comparative overview on r/smallbusiness highlighting HubSpot’s free CRM…" at bounding box center [844, 353] width 410 height 26
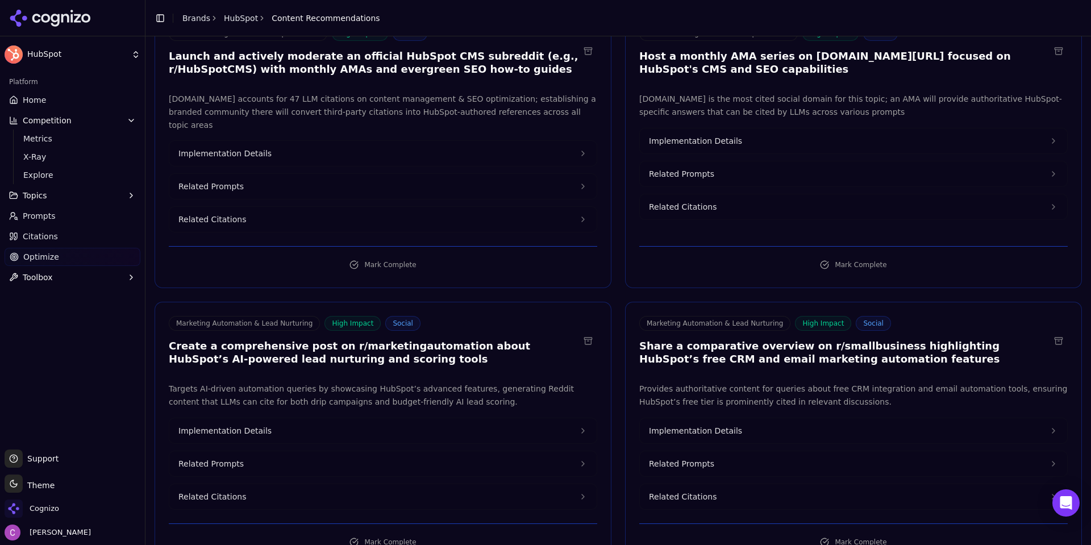
click at [328, 420] on button "Implementation Details" at bounding box center [382, 430] width 427 height 25
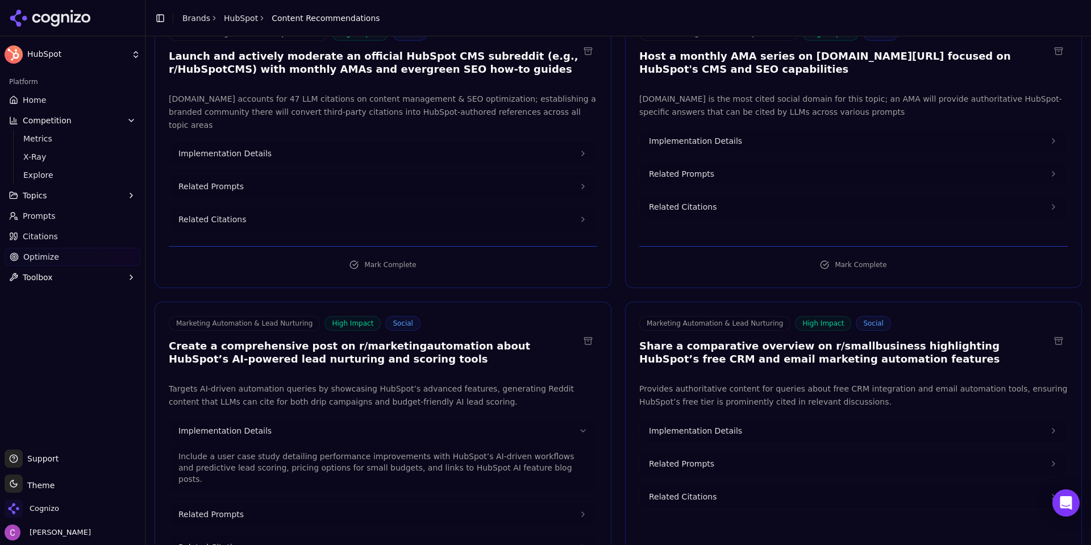
click at [796, 418] on button "Implementation Details" at bounding box center [853, 430] width 427 height 25
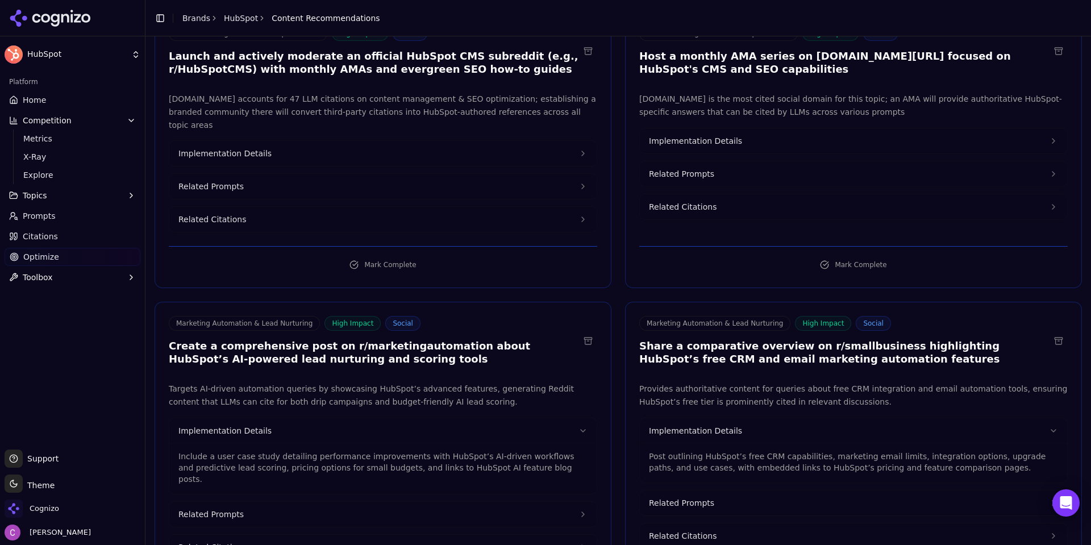
click at [367, 502] on button "Related Prompts" at bounding box center [382, 514] width 427 height 25
click at [708, 493] on button "Related Prompts" at bounding box center [853, 502] width 427 height 25
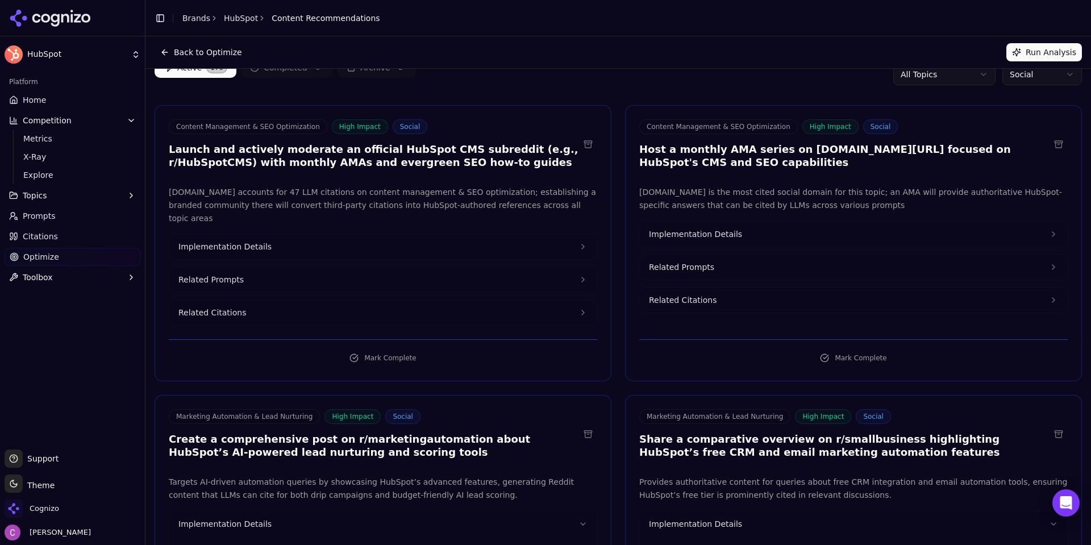
scroll to position [0, 0]
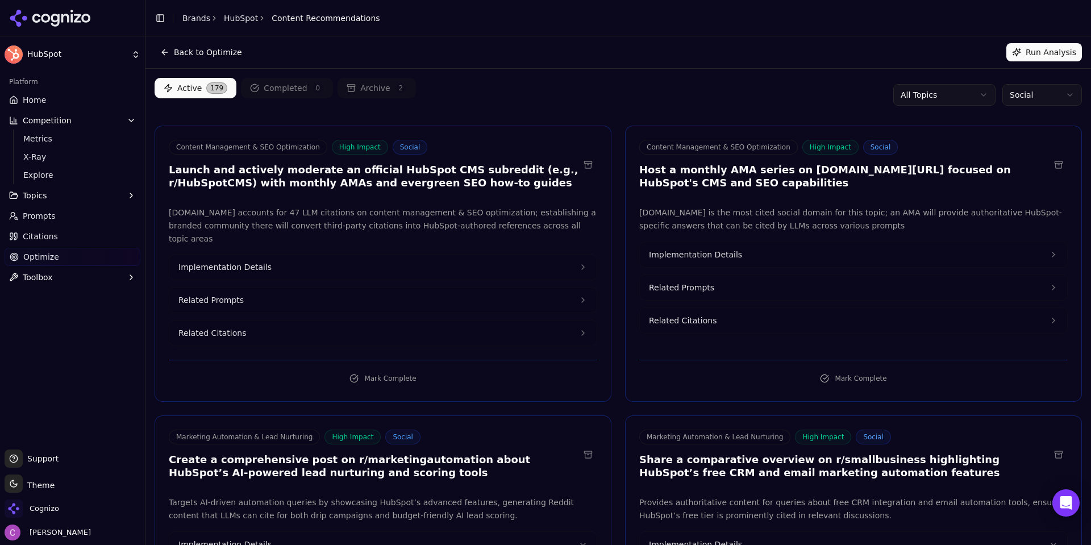
click at [1021, 99] on html "HubSpot Platform Home Competition Metrics X-Ray Explore Topics Prompts Citation…" at bounding box center [545, 272] width 1091 height 545
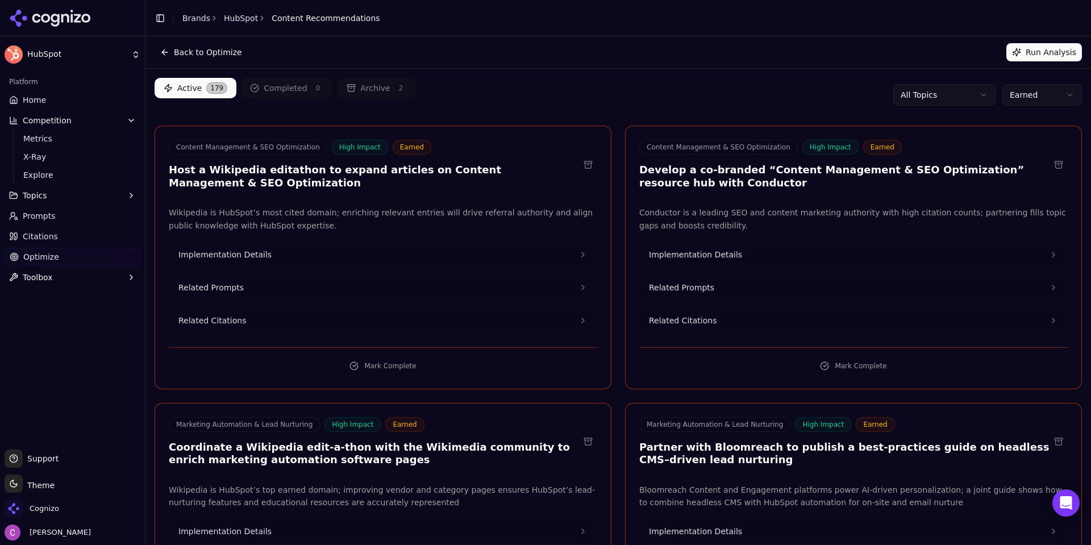
click at [593, 127] on div "Content Management & SEO Optimization High Impact Earned Host a Wikipedia edita…" at bounding box center [382, 258] width 457 height 264
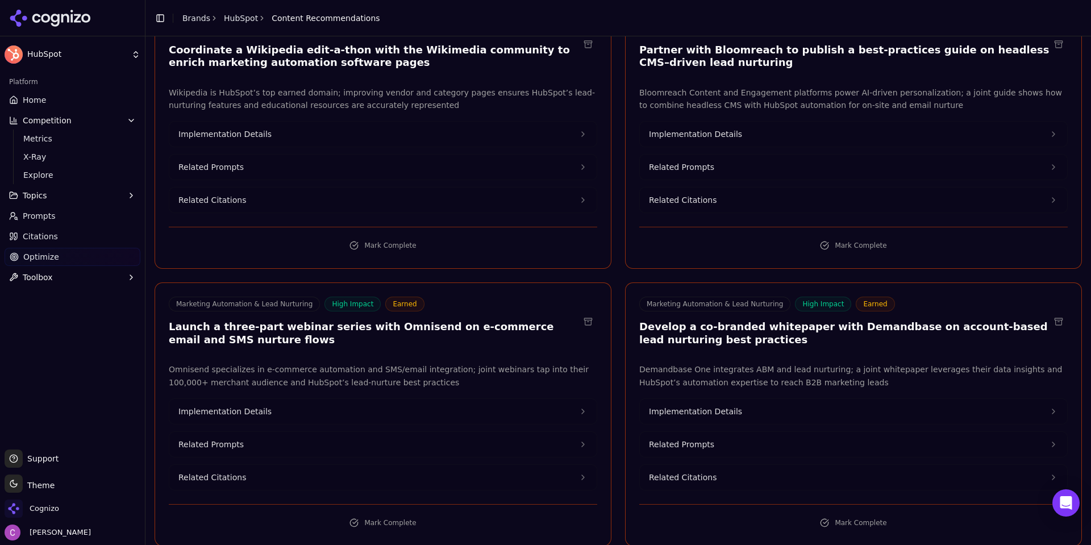
scroll to position [398, 0]
drag, startPoint x: 354, startPoint y: 328, endPoint x: 396, endPoint y: 329, distance: 41.5
click at [396, 329] on h3 "Launch a three-part webinar series with Omnisend on e-commerce email and SMS nu…" at bounding box center [374, 333] width 410 height 26
drag, startPoint x: 817, startPoint y: 327, endPoint x: 871, endPoint y: 327, distance: 53.4
click at [870, 327] on h3 "Develop a co-branded whitepaper with Demandbase on account-based lead nurturing…" at bounding box center [844, 333] width 410 height 26
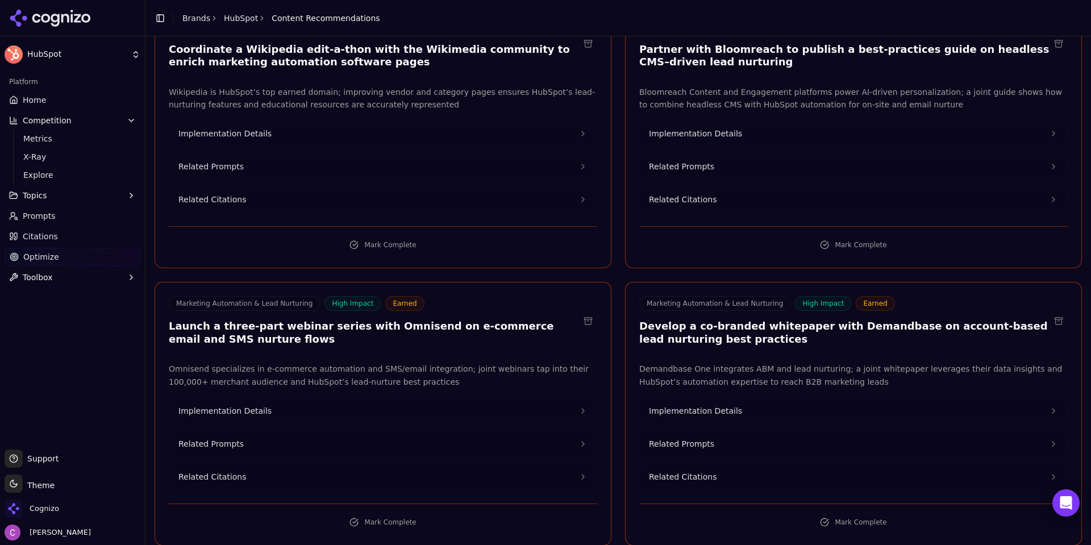
click at [873, 327] on h3 "Develop a co-branded whitepaper with Demandbase on account-based lead nurturing…" at bounding box center [844, 333] width 410 height 26
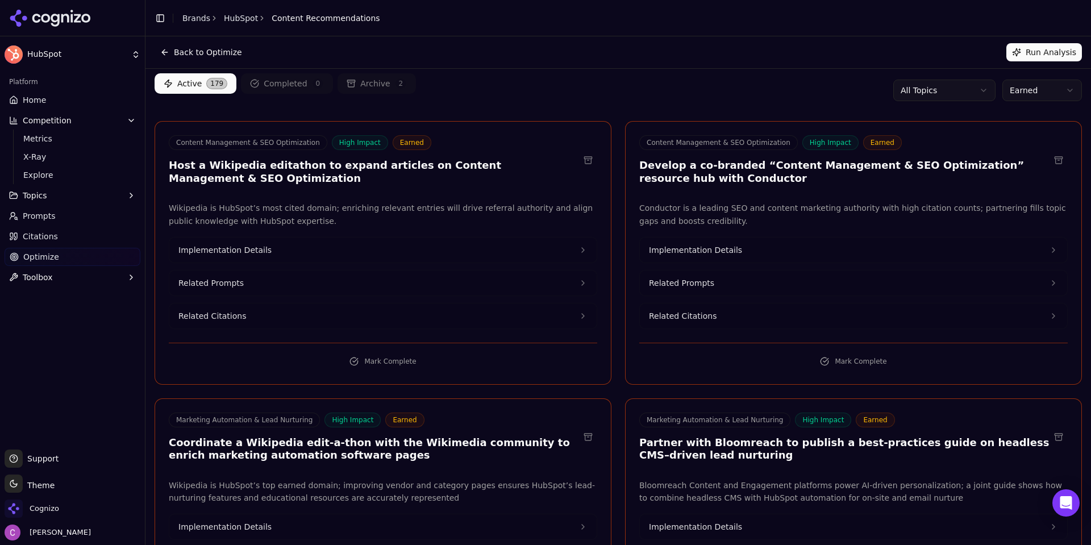
scroll to position [0, 0]
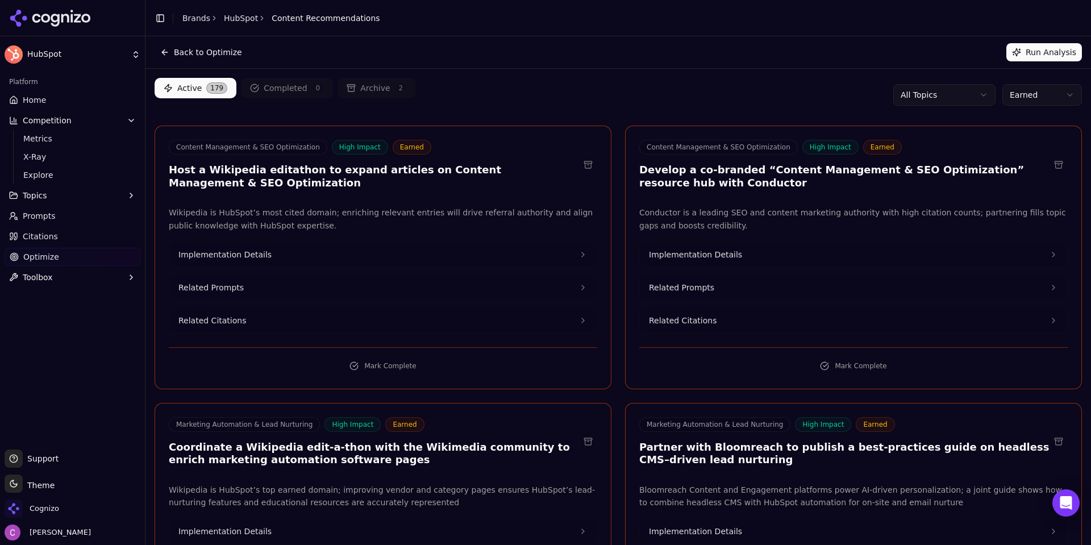
click at [519, 102] on div "Active 179 Completed 0 Archive 2 All Topics Earned" at bounding box center [617, 95] width 927 height 34
click at [1017, 99] on html "HubSpot Platform Home Competition Metrics X-Ray Explore Topics Prompts Citation…" at bounding box center [545, 272] width 1091 height 545
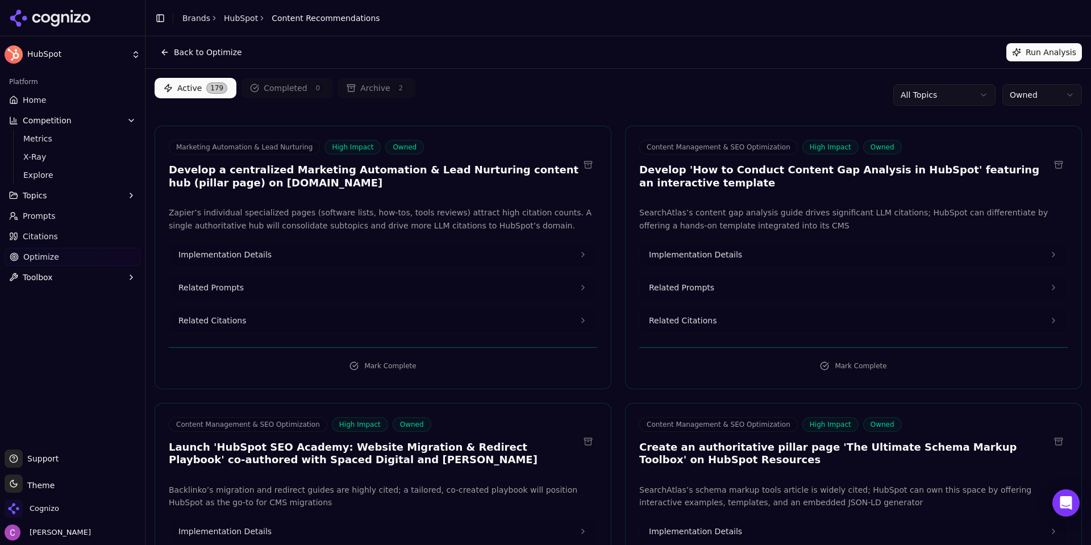
click at [625, 68] on div "Back to Optimize Run Analysis" at bounding box center [617, 52] width 945 height 32
click at [52, 281] on button "Toolbox" at bounding box center [73, 277] width 136 height 18
click at [46, 315] on span "View All" at bounding box center [72, 313] width 99 height 11
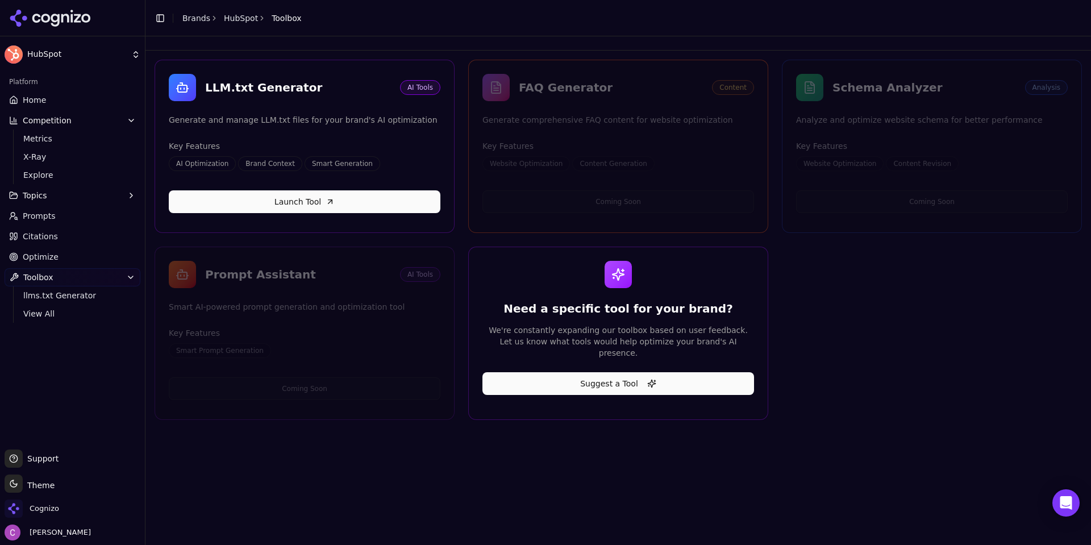
click at [47, 257] on span "Optimize" at bounding box center [41, 256] width 36 height 11
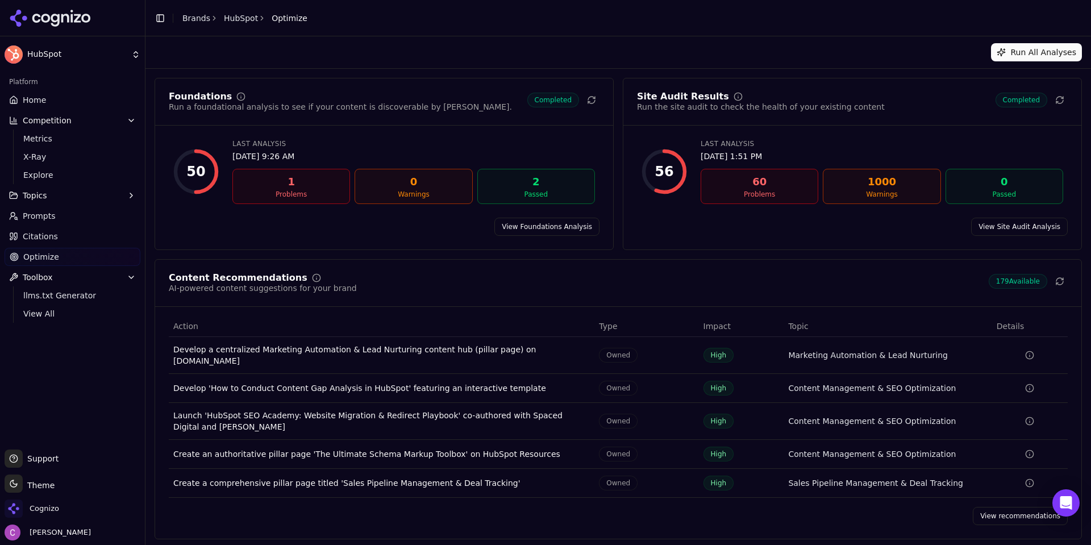
click at [1002, 513] on link "View recommendations" at bounding box center [1019, 516] width 95 height 18
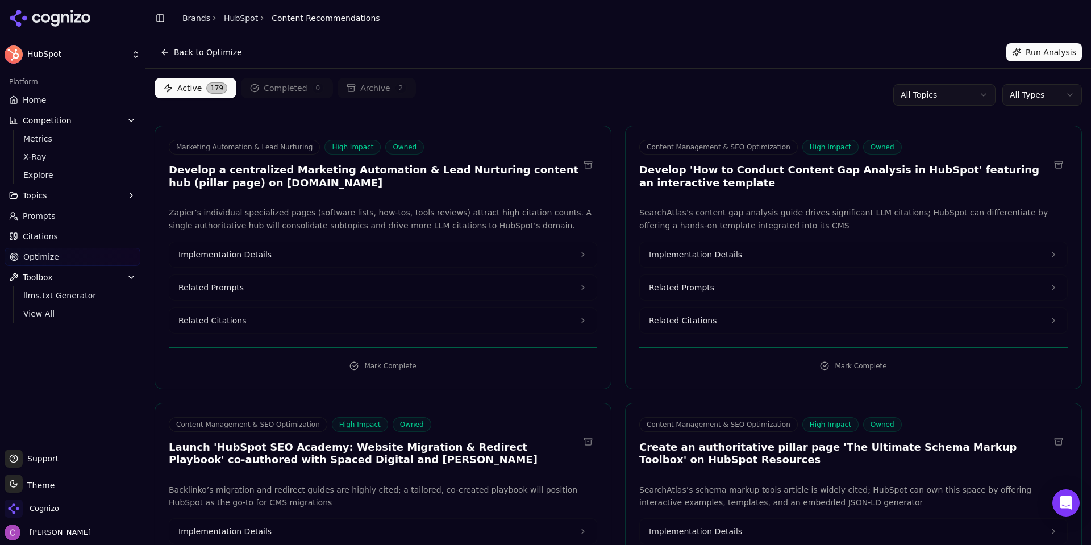
click at [41, 214] on span "Prompts" at bounding box center [39, 215] width 33 height 11
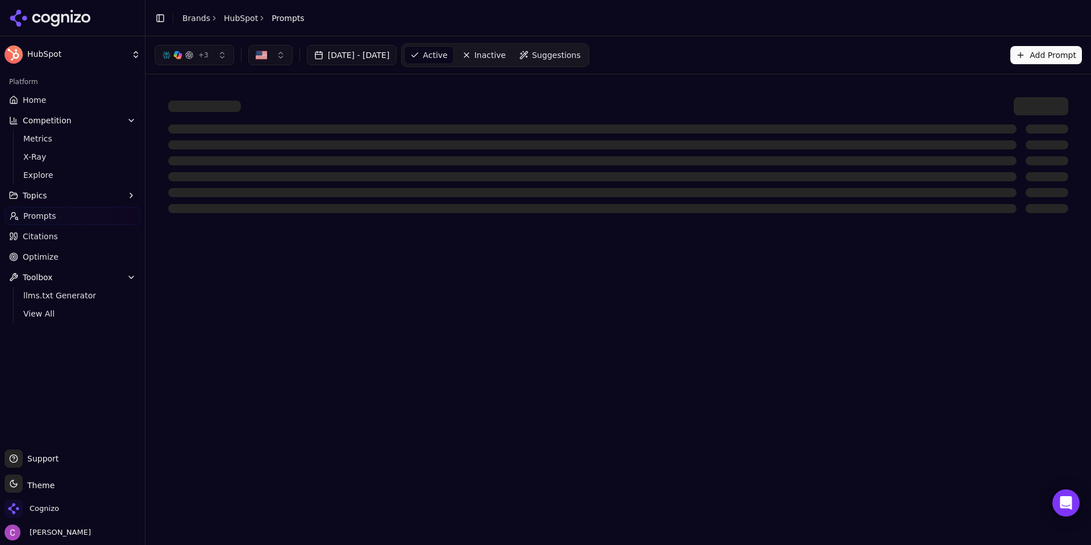
click at [562, 59] on span "Suggestions" at bounding box center [556, 54] width 49 height 11
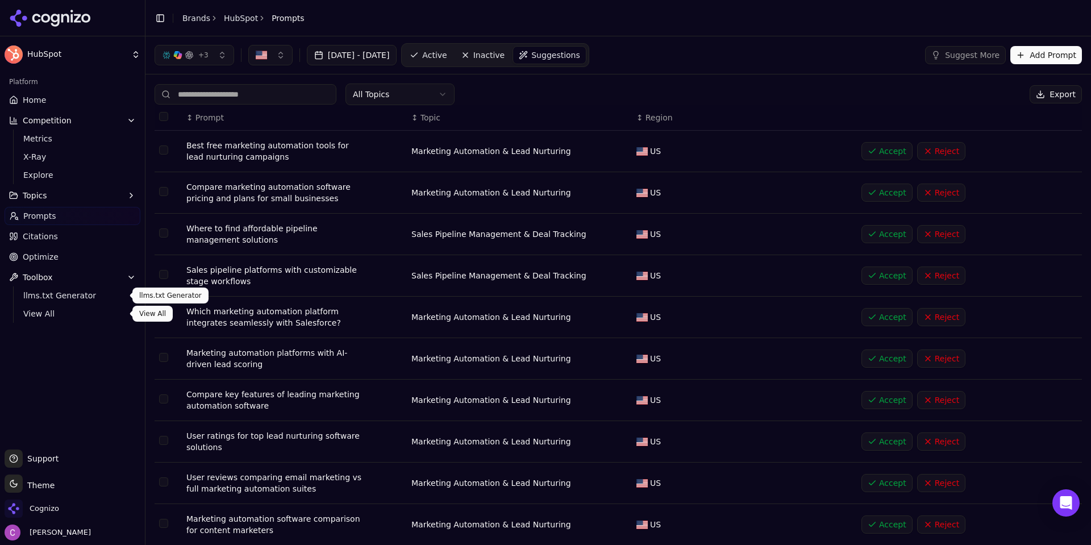
click at [54, 307] on link "View All" at bounding box center [73, 314] width 108 height 16
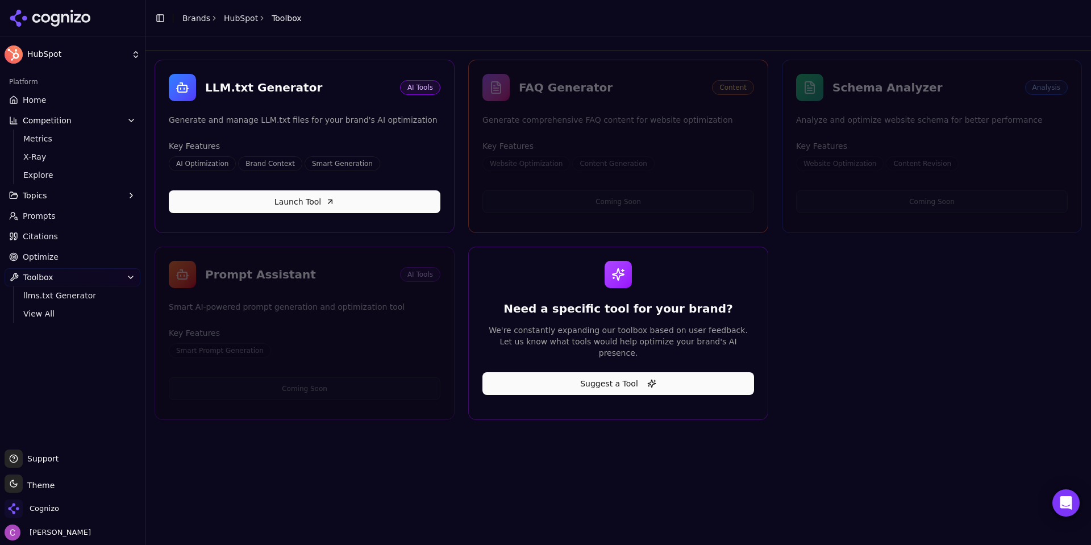
click at [277, 428] on div "LLM.txt Generator AI Tools Generate and manage LLM.txt files for your brand's A…" at bounding box center [617, 240] width 945 height 378
click at [46, 108] on link "Home" at bounding box center [73, 100] width 136 height 18
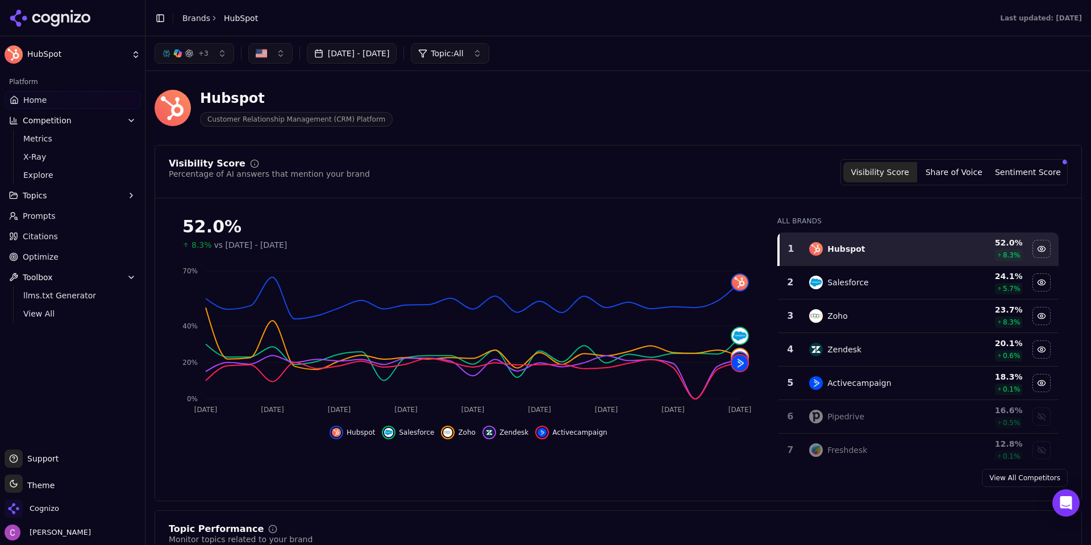
click at [442, 124] on div "Hubspot Customer Relationship Management (CRM) Platform" at bounding box center [408, 107] width 509 height 37
